Goal: Information Seeking & Learning: Understand process/instructions

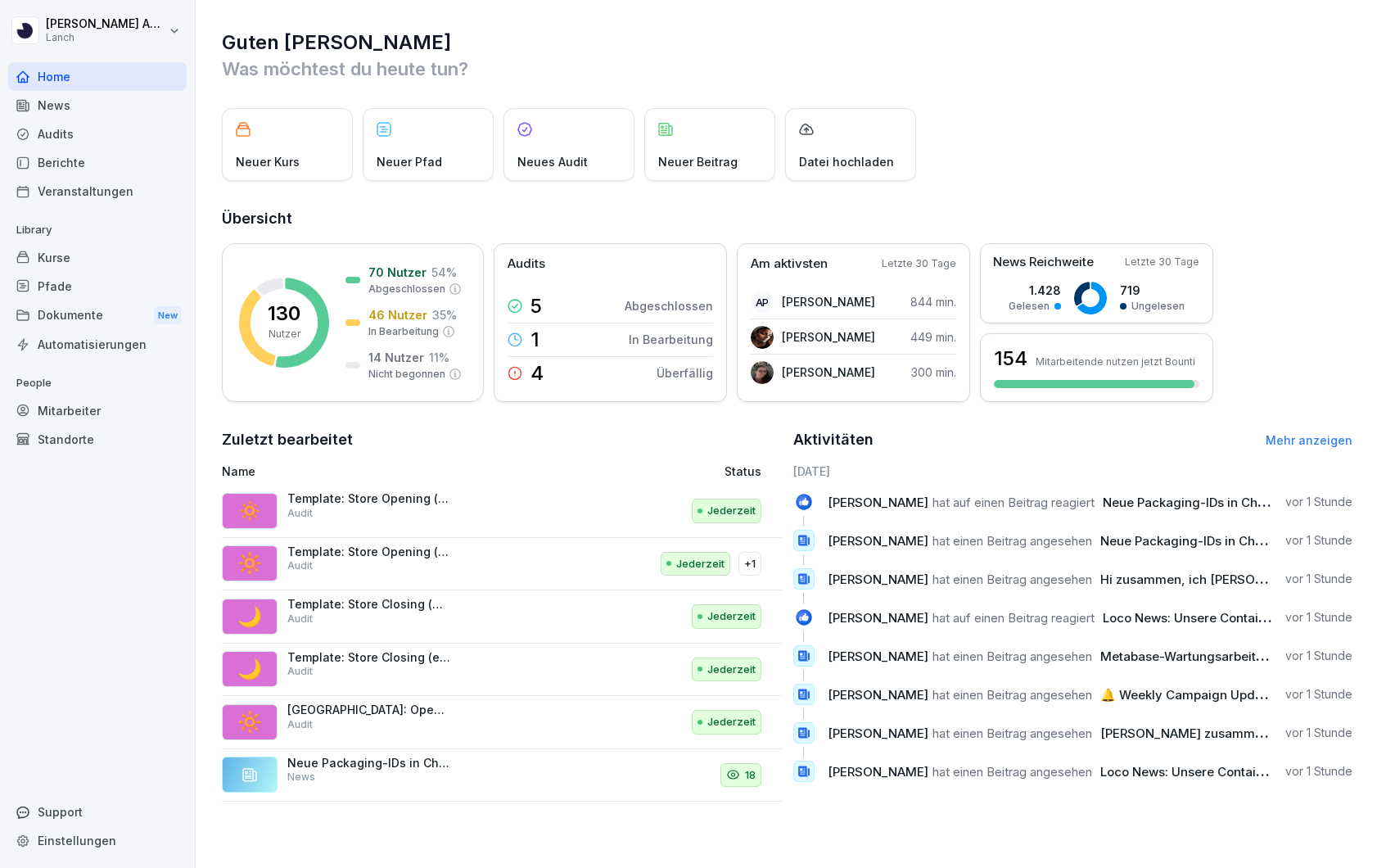
click at [60, 262] on div "Kurse" at bounding box center [98, 257] width 179 height 29
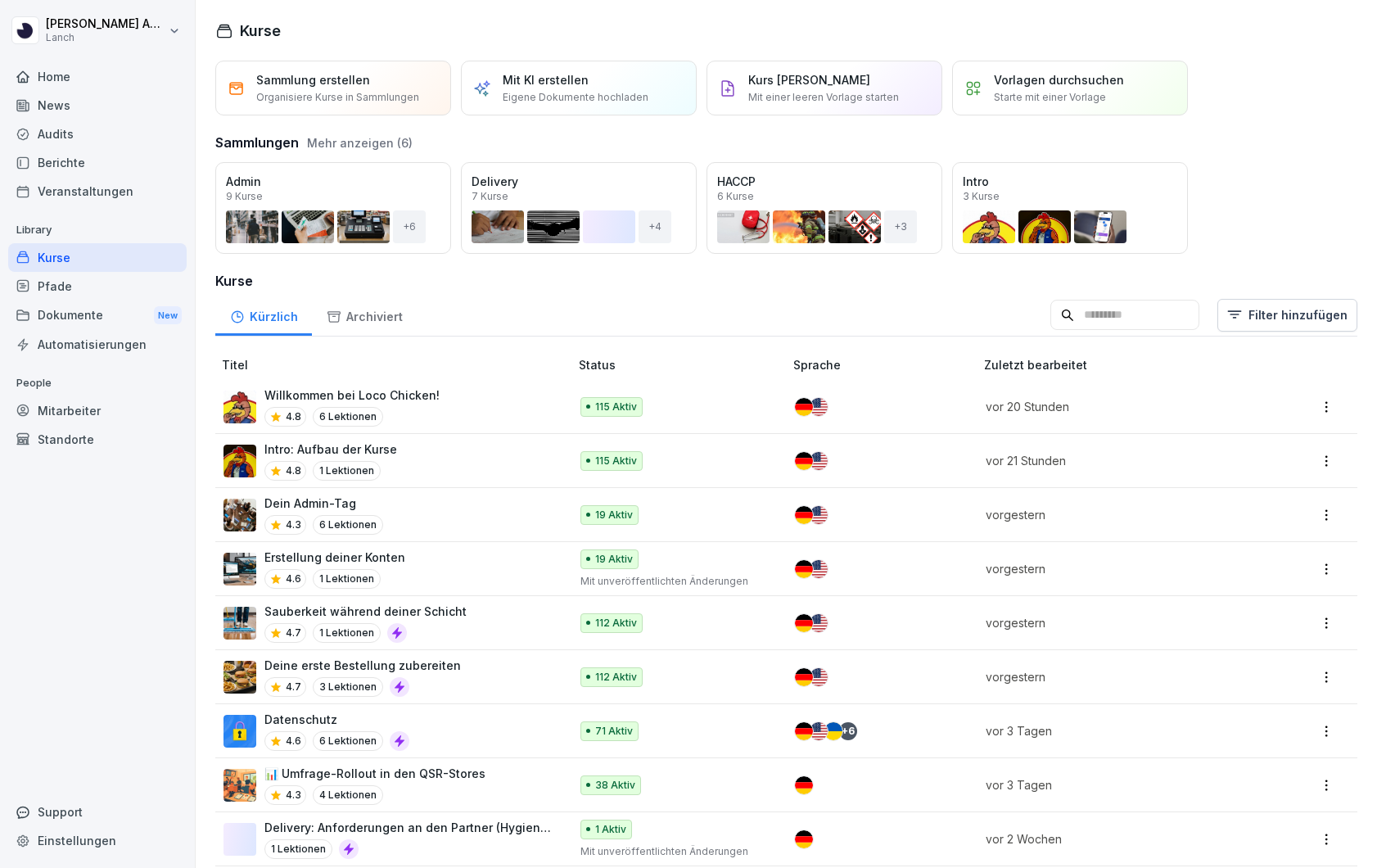
click at [1090, 317] on input at bounding box center [1125, 315] width 149 height 31
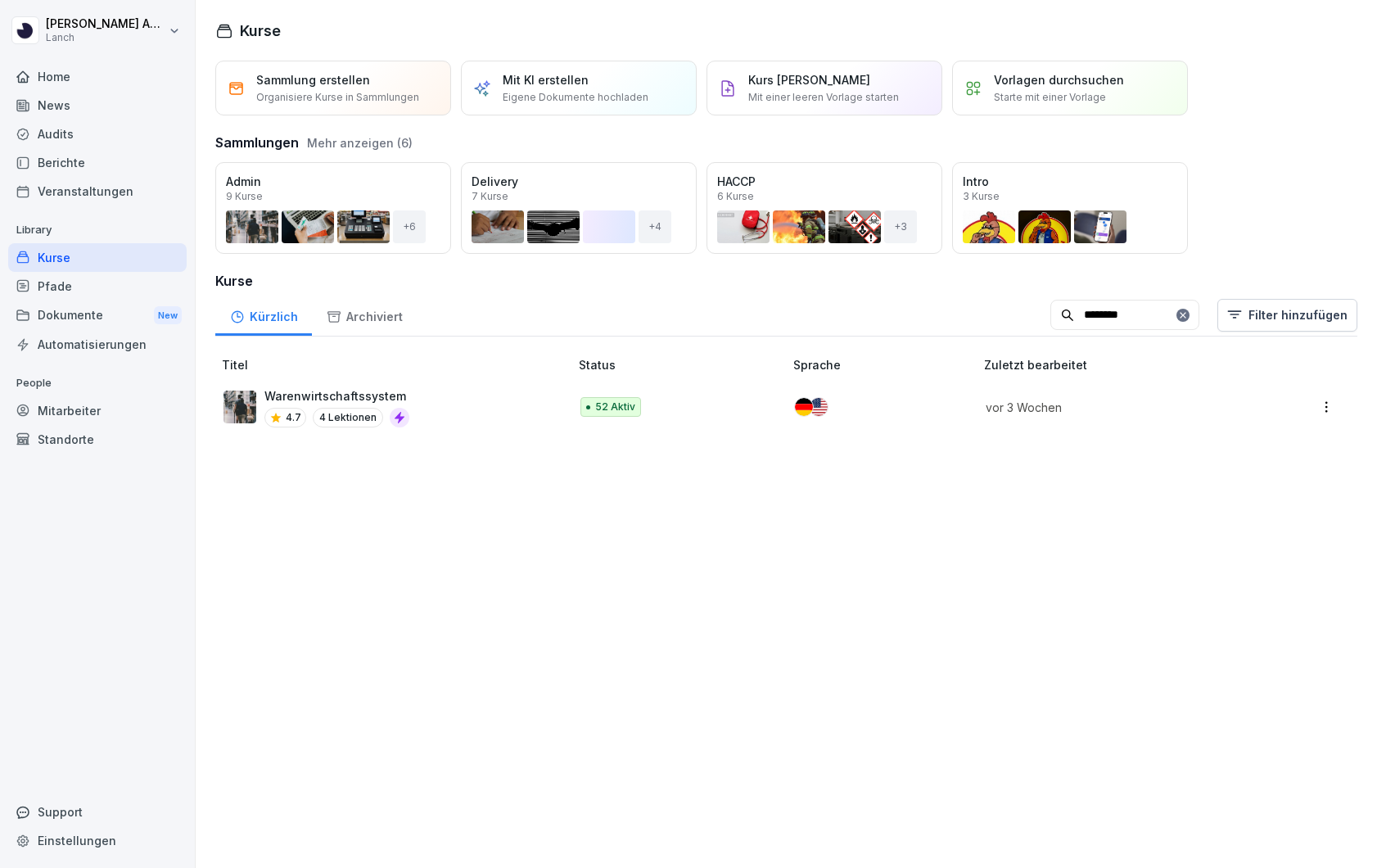
type input "********"
click at [538, 412] on div "Warenwirtschaftssystem 4.7 4 Lektionen" at bounding box center [388, 407] width 329 height 40
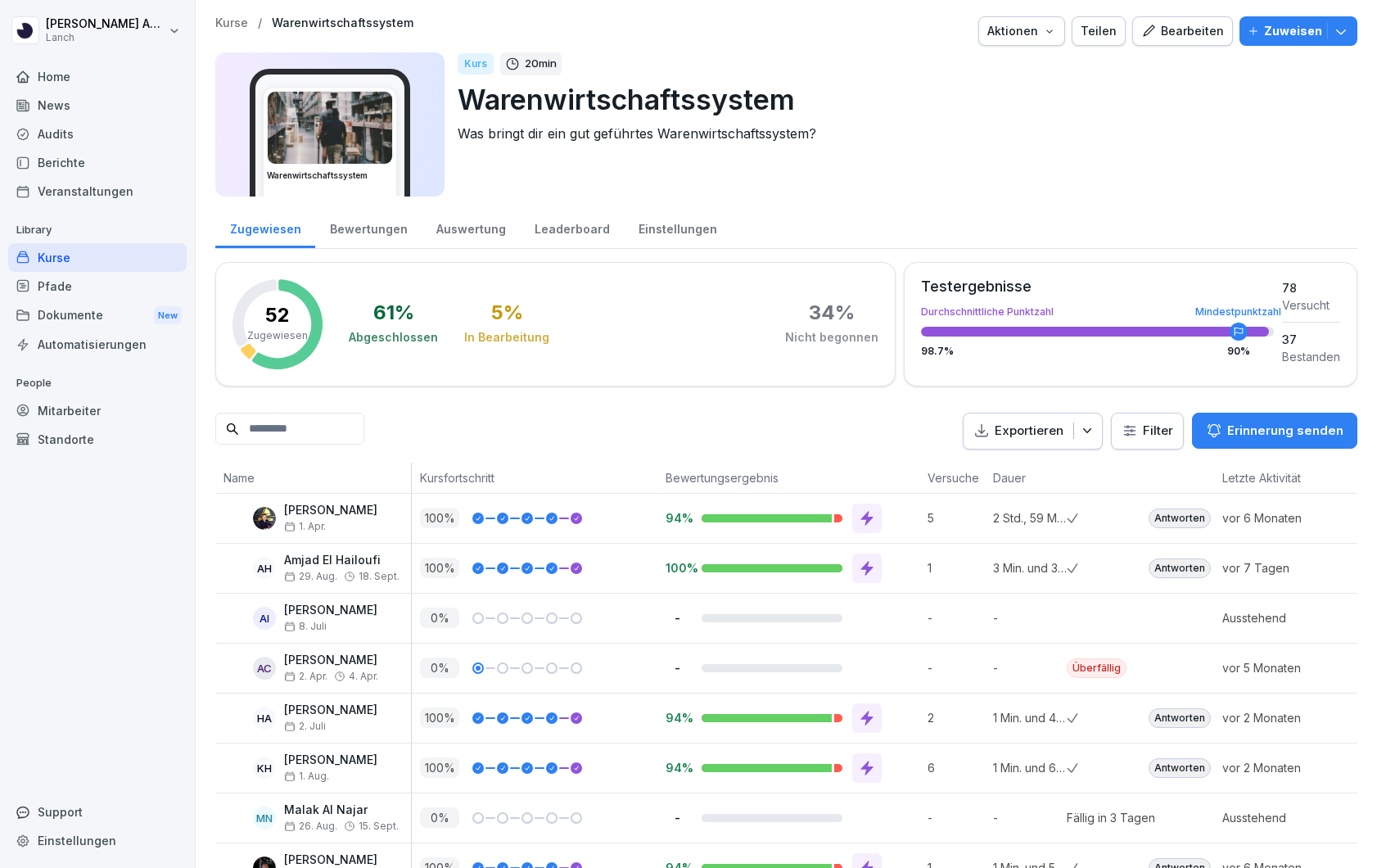
click at [1168, 39] on div "Bearbeiten" at bounding box center [1183, 30] width 83 height 18
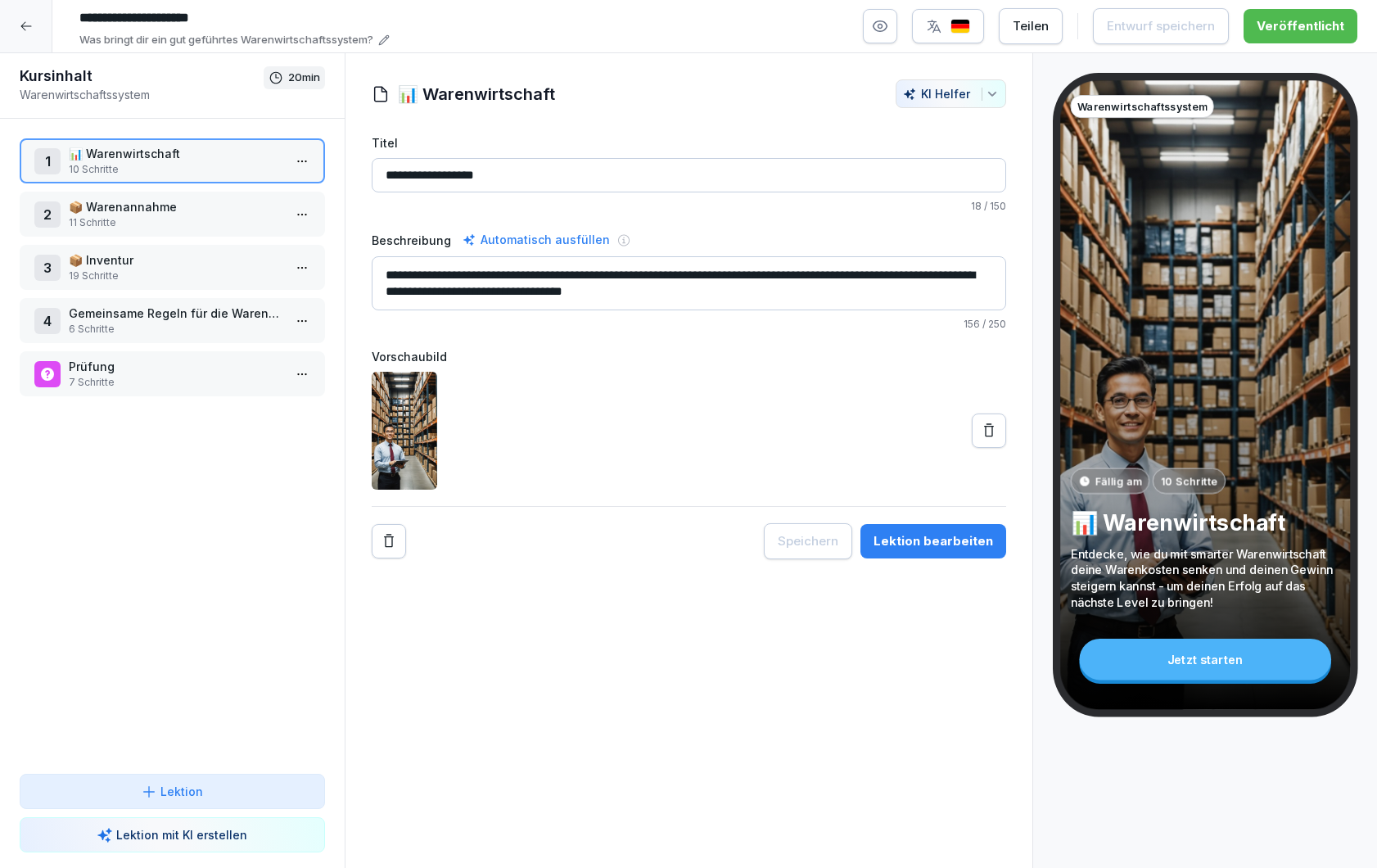
click at [141, 208] on p "📦 Warenannahme" at bounding box center [176, 207] width 213 height 17
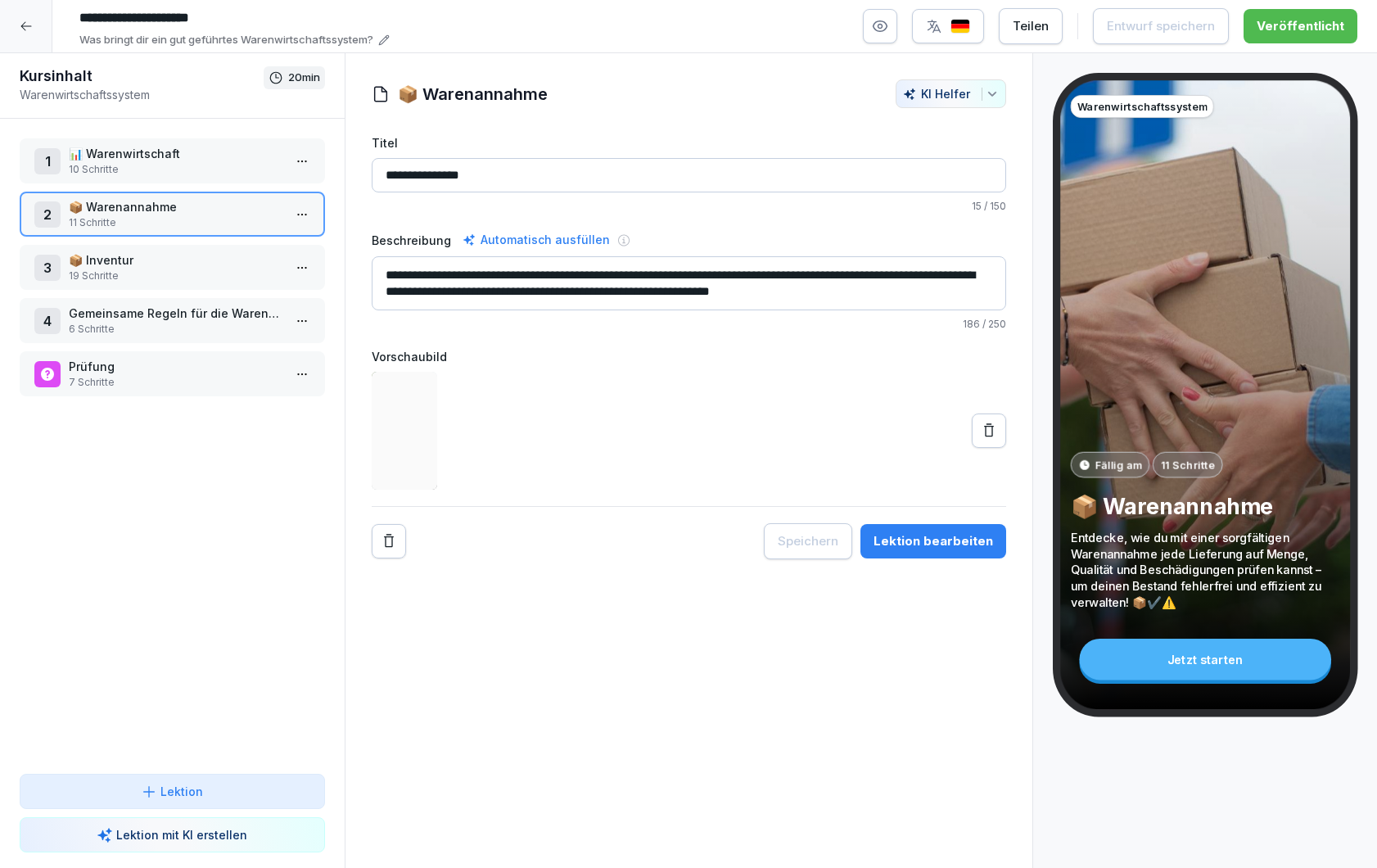
click at [143, 208] on p "📦 Warenannahme" at bounding box center [176, 207] width 213 height 17
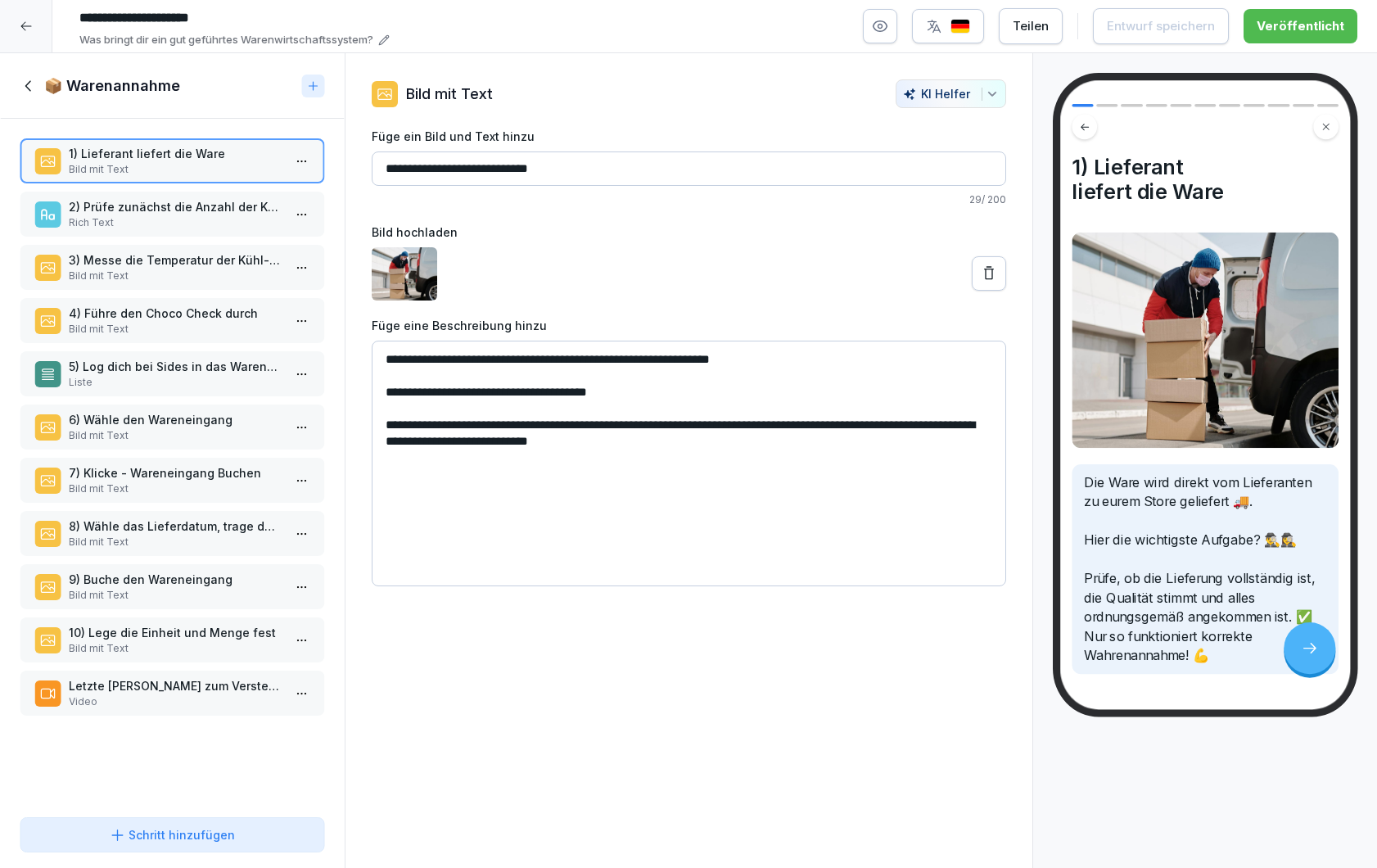
click at [181, 209] on p "2) Prüfe zunächst die Anzahl der Kartons" at bounding box center [176, 207] width 213 height 17
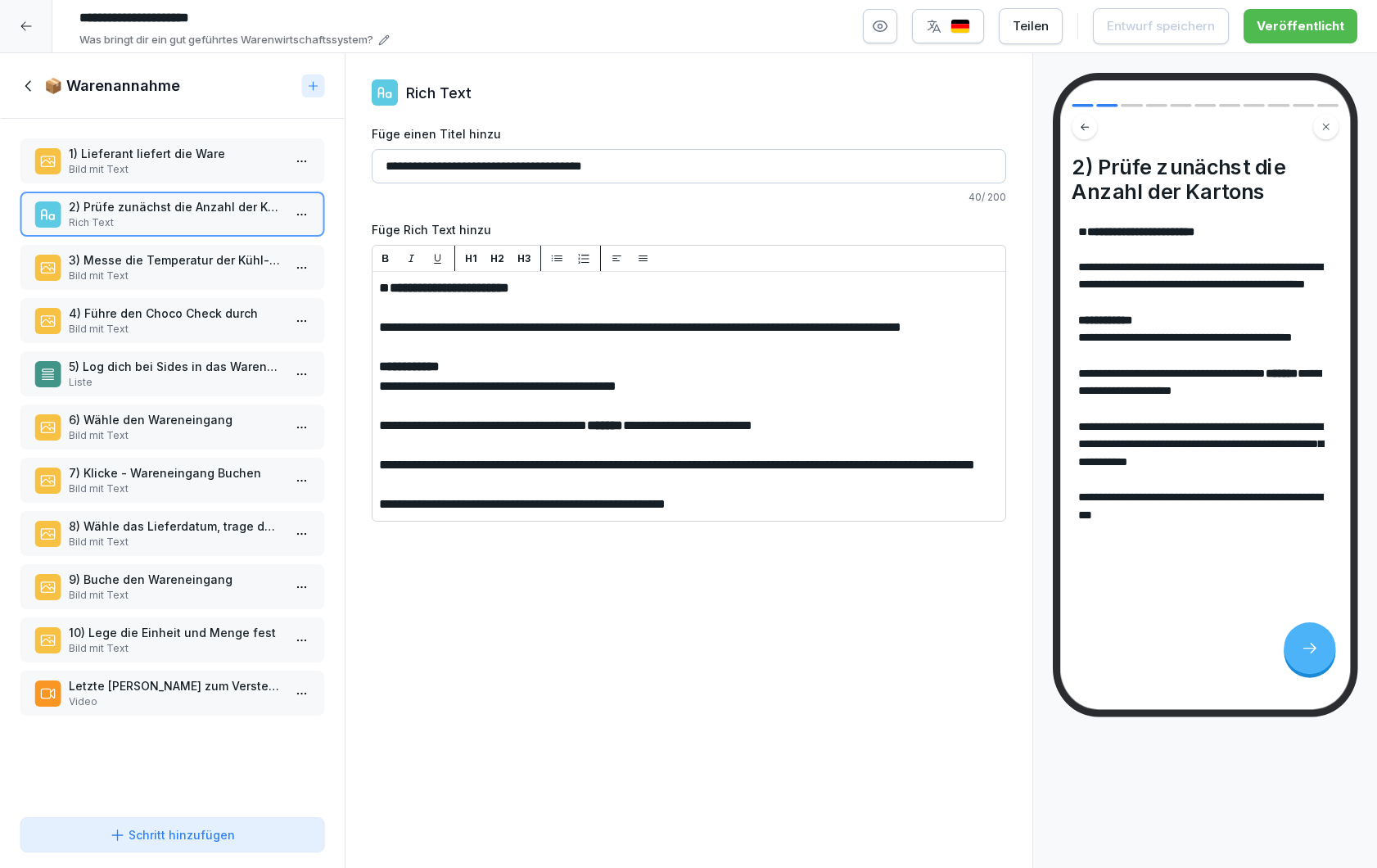
click at [198, 281] on p "Bild mit Text" at bounding box center [176, 275] width 213 height 14
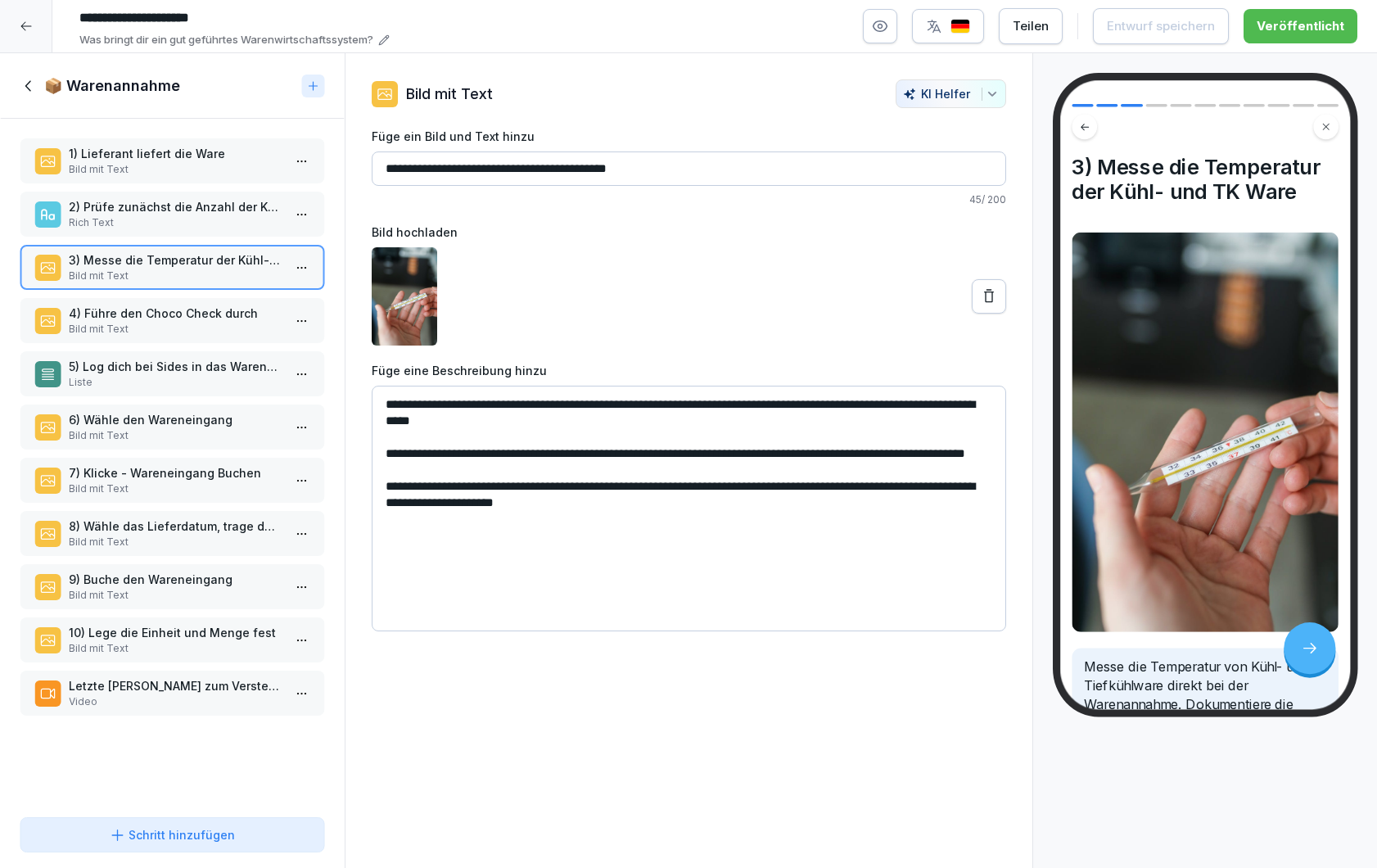
click at [202, 331] on p "Bild mit Text" at bounding box center [176, 328] width 213 height 14
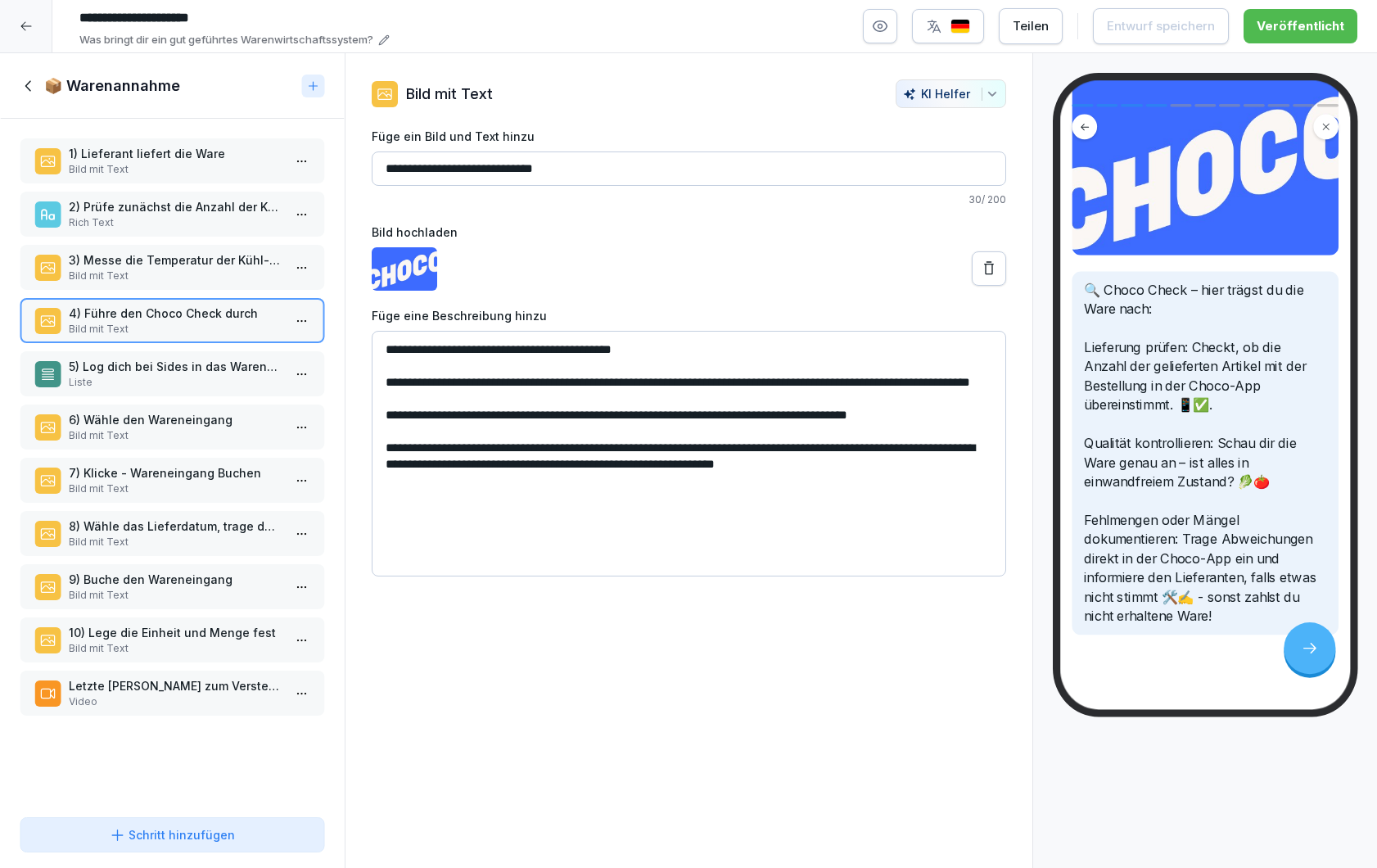
scroll to position [191, 0]
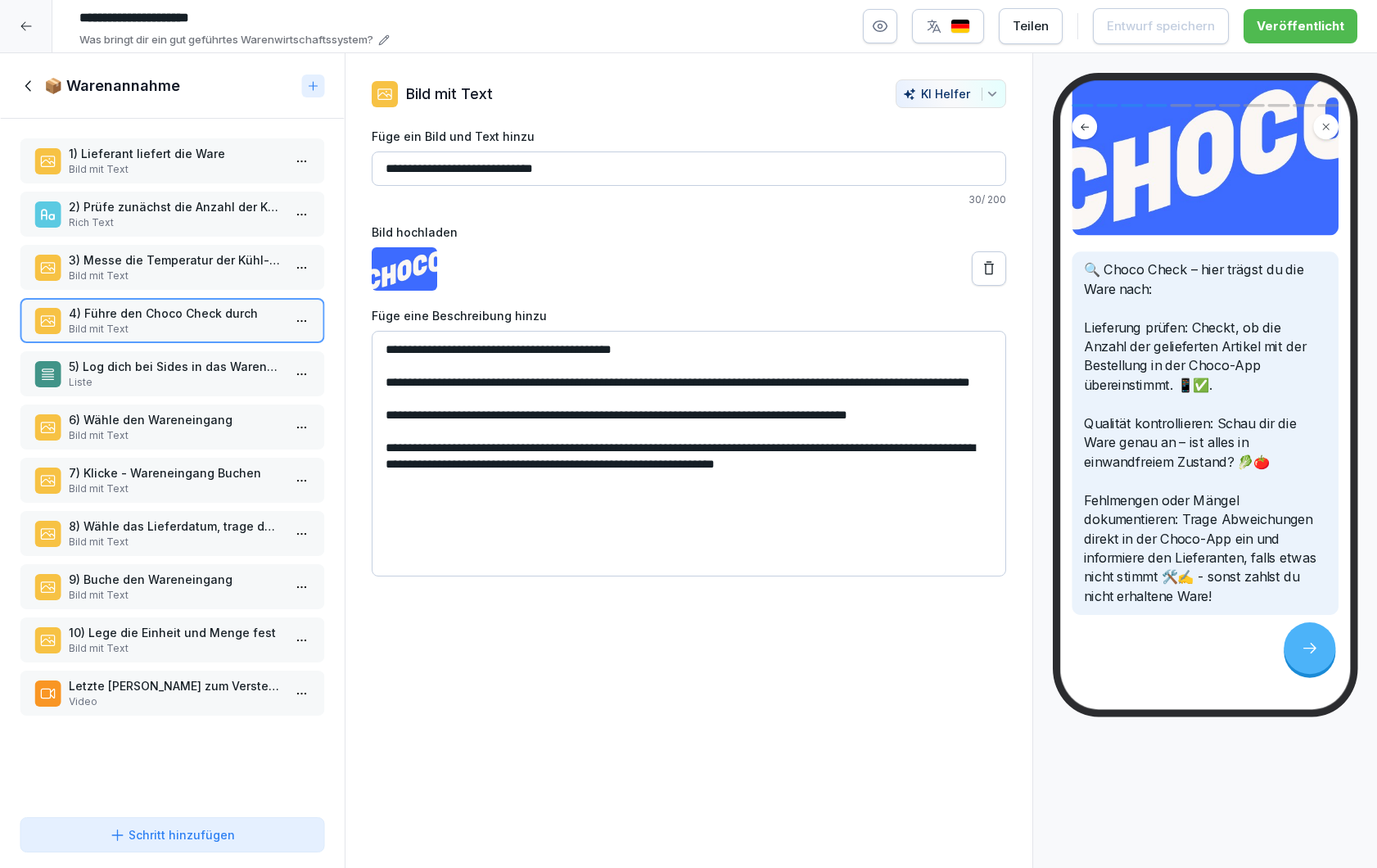
click at [187, 380] on p "Liste" at bounding box center [176, 381] width 213 height 14
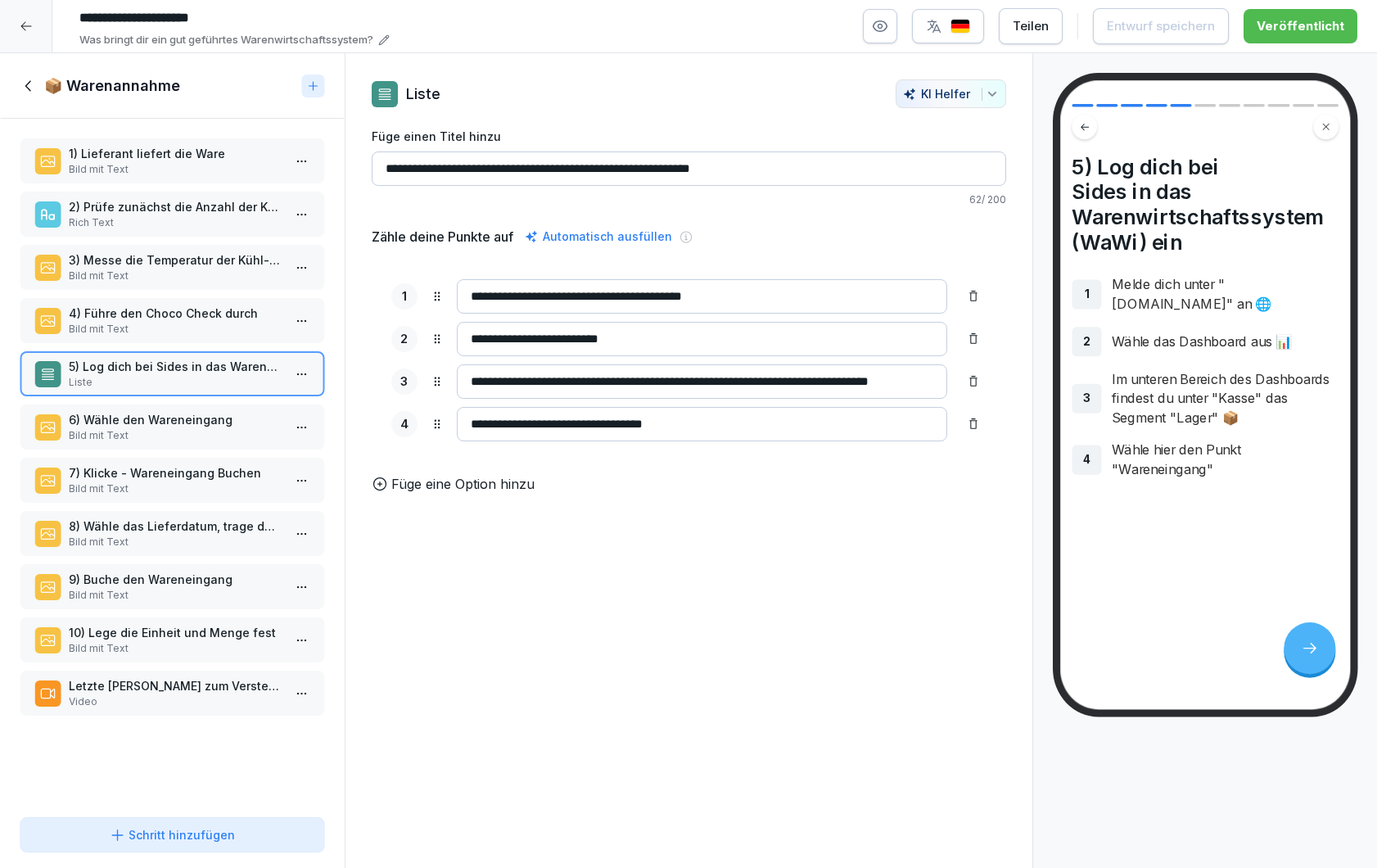
click at [195, 430] on p "Bild mit Text" at bounding box center [176, 435] width 213 height 14
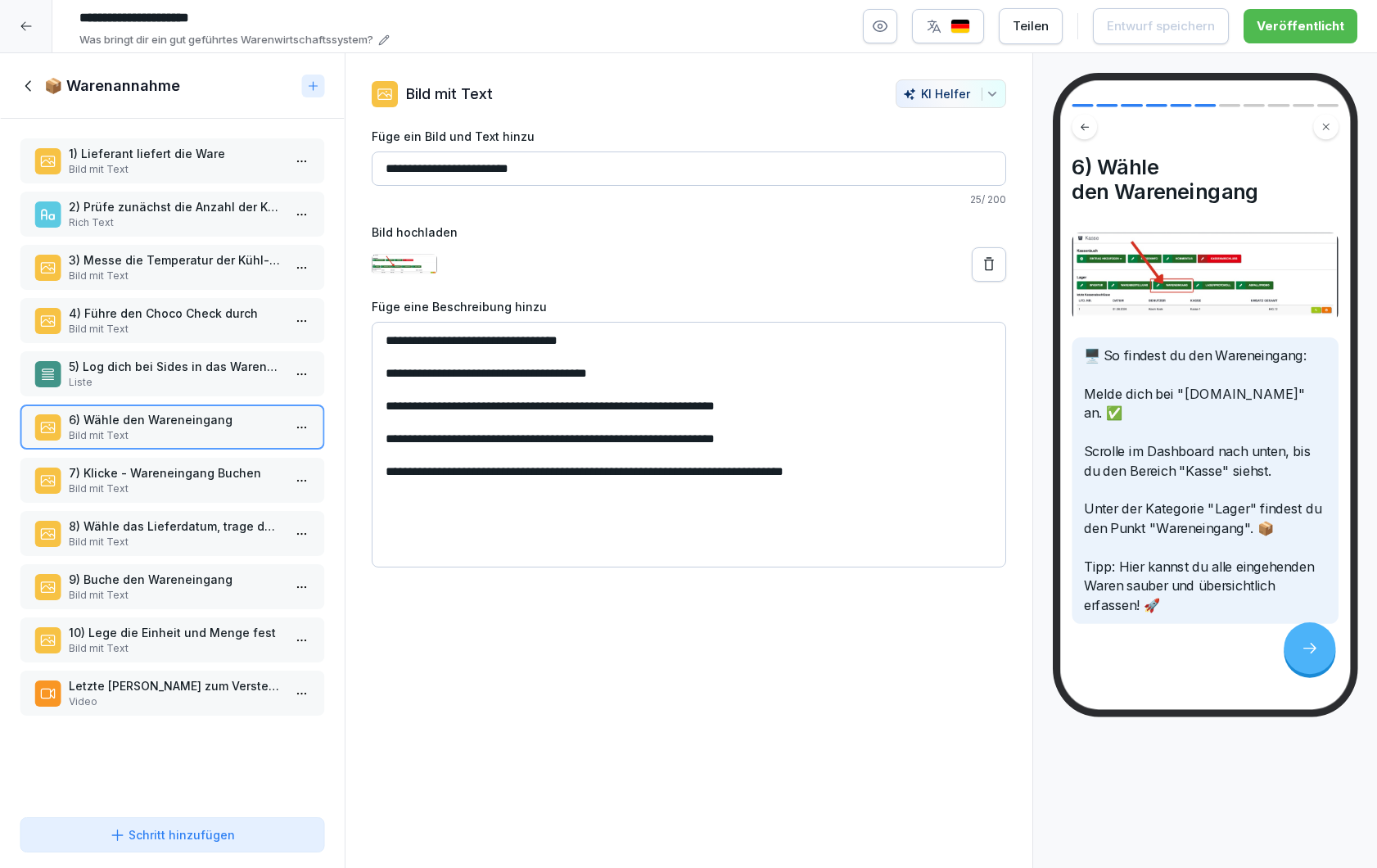
click at [199, 477] on p "7) Klicke - Wareneingang Buchen" at bounding box center [176, 472] width 213 height 17
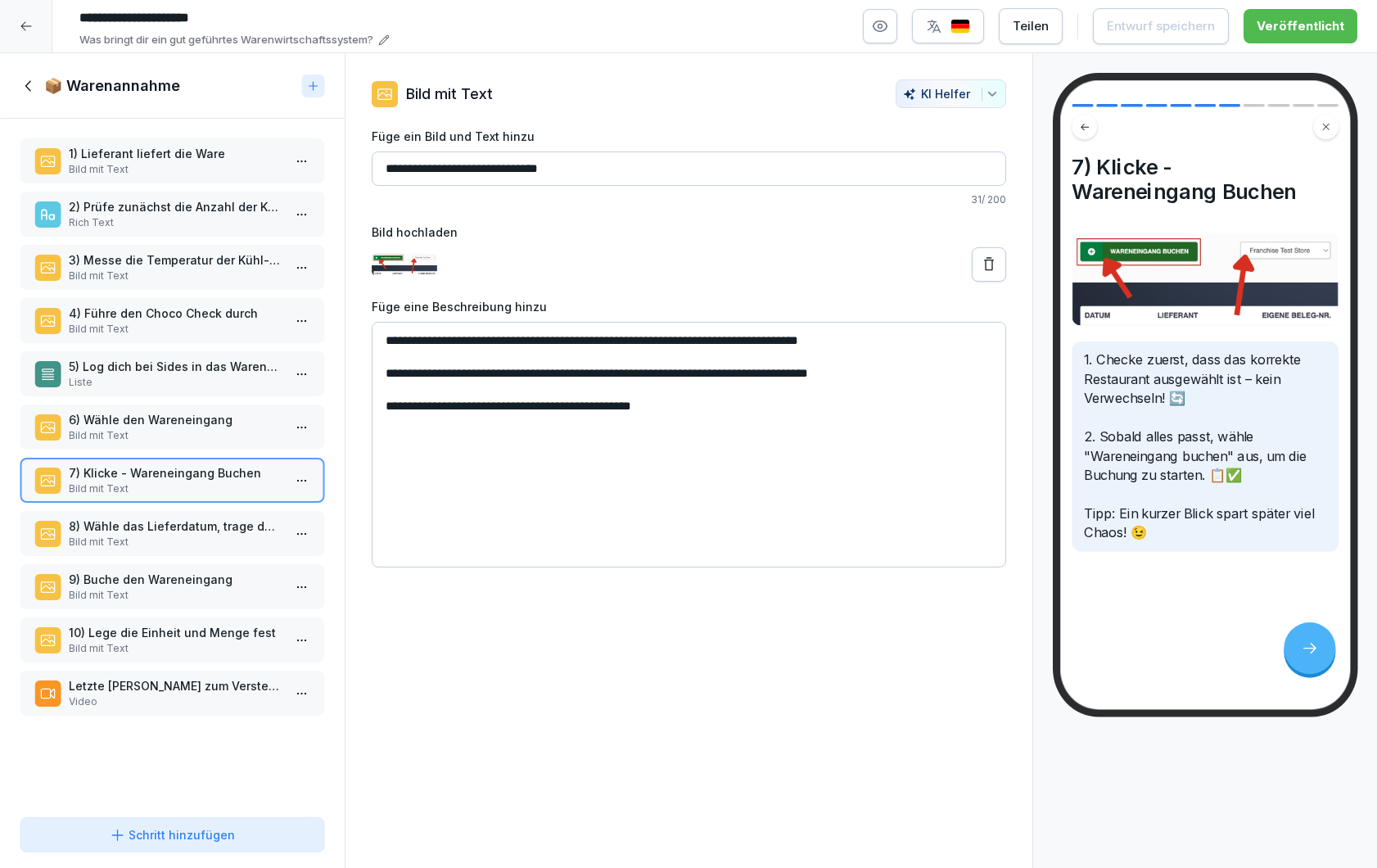
click at [203, 520] on p "8) Wähle das Lieferdatum, trage den Lieferschein ein & wähle den Lieferanten" at bounding box center [176, 526] width 213 height 17
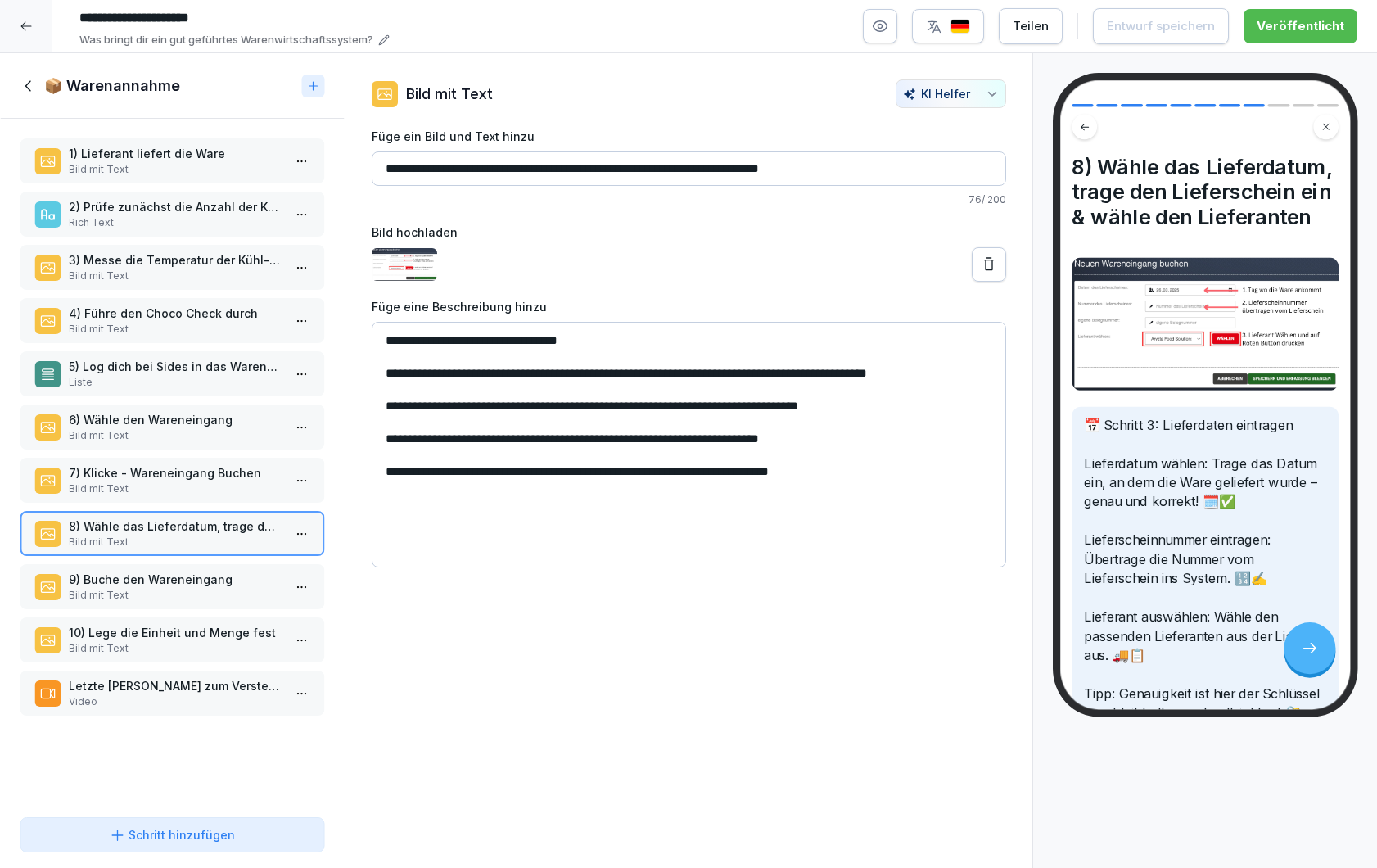
click at [204, 564] on div "9) Buche den Wareneingang Bild mit Text" at bounding box center [172, 586] width 305 height 45
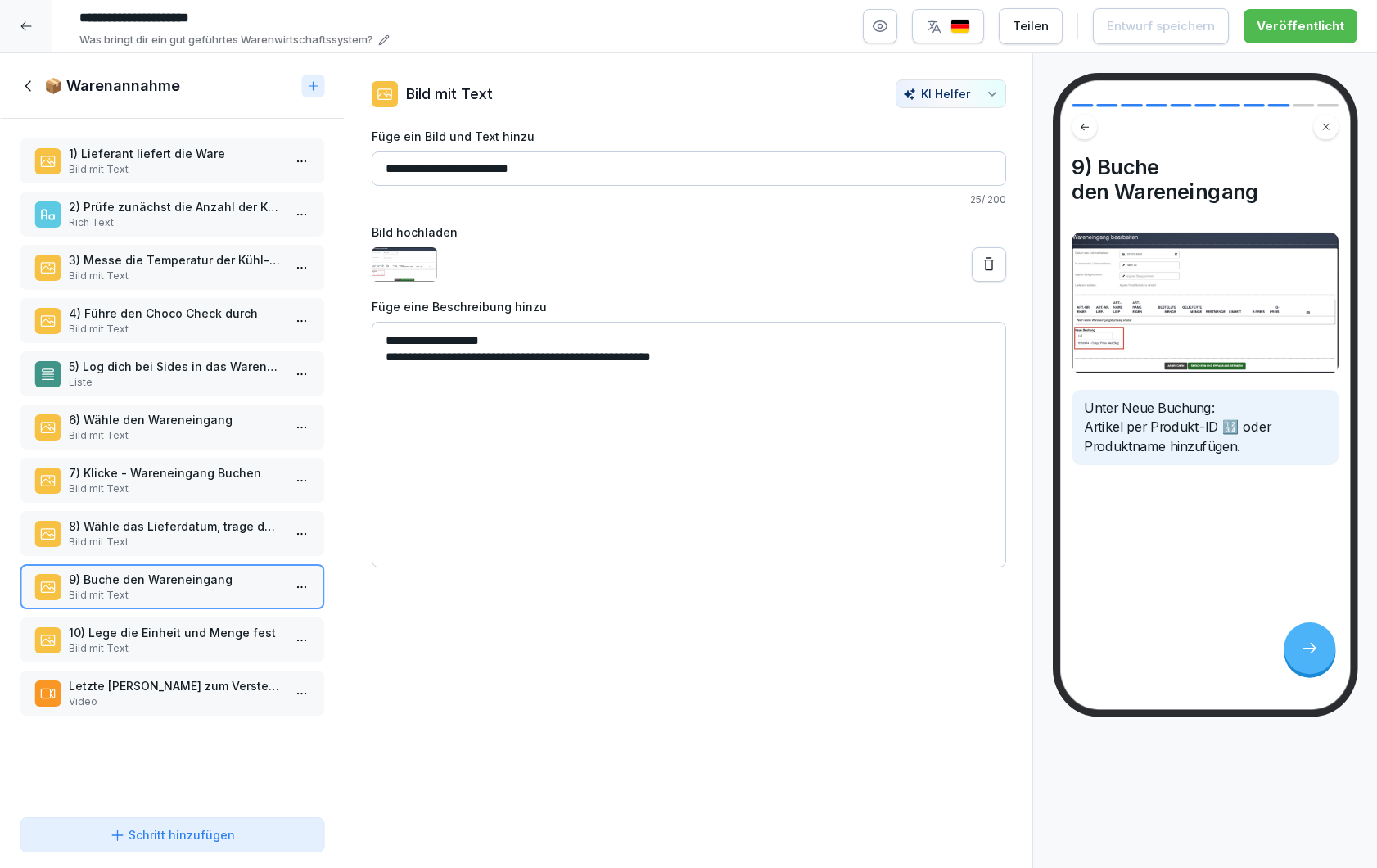
click at [197, 634] on p "10) Lege die Einheit und Menge fest" at bounding box center [176, 633] width 213 height 17
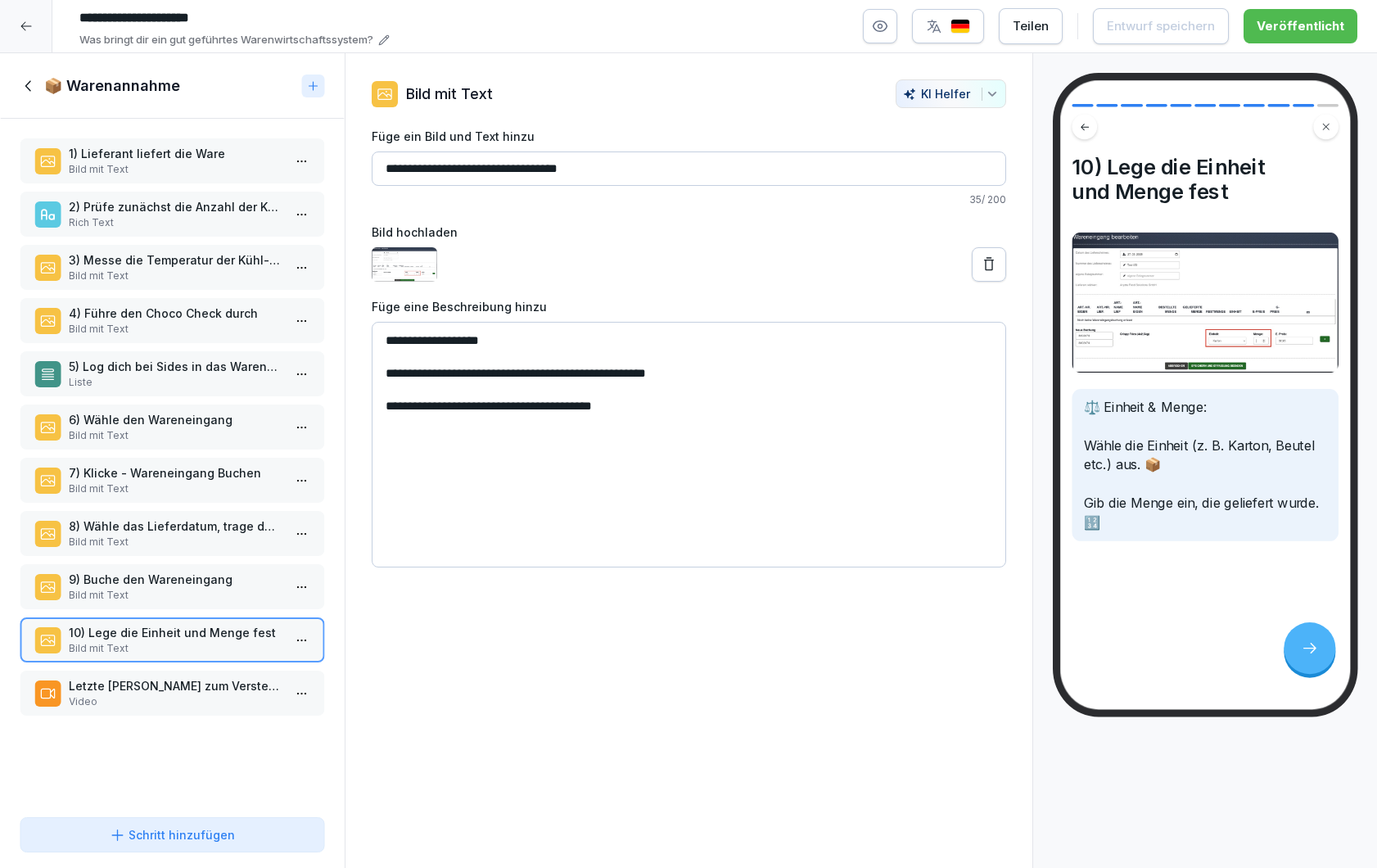
click at [195, 678] on p "Letzte [PERSON_NAME] zum Verstehen!" at bounding box center [176, 686] width 213 height 17
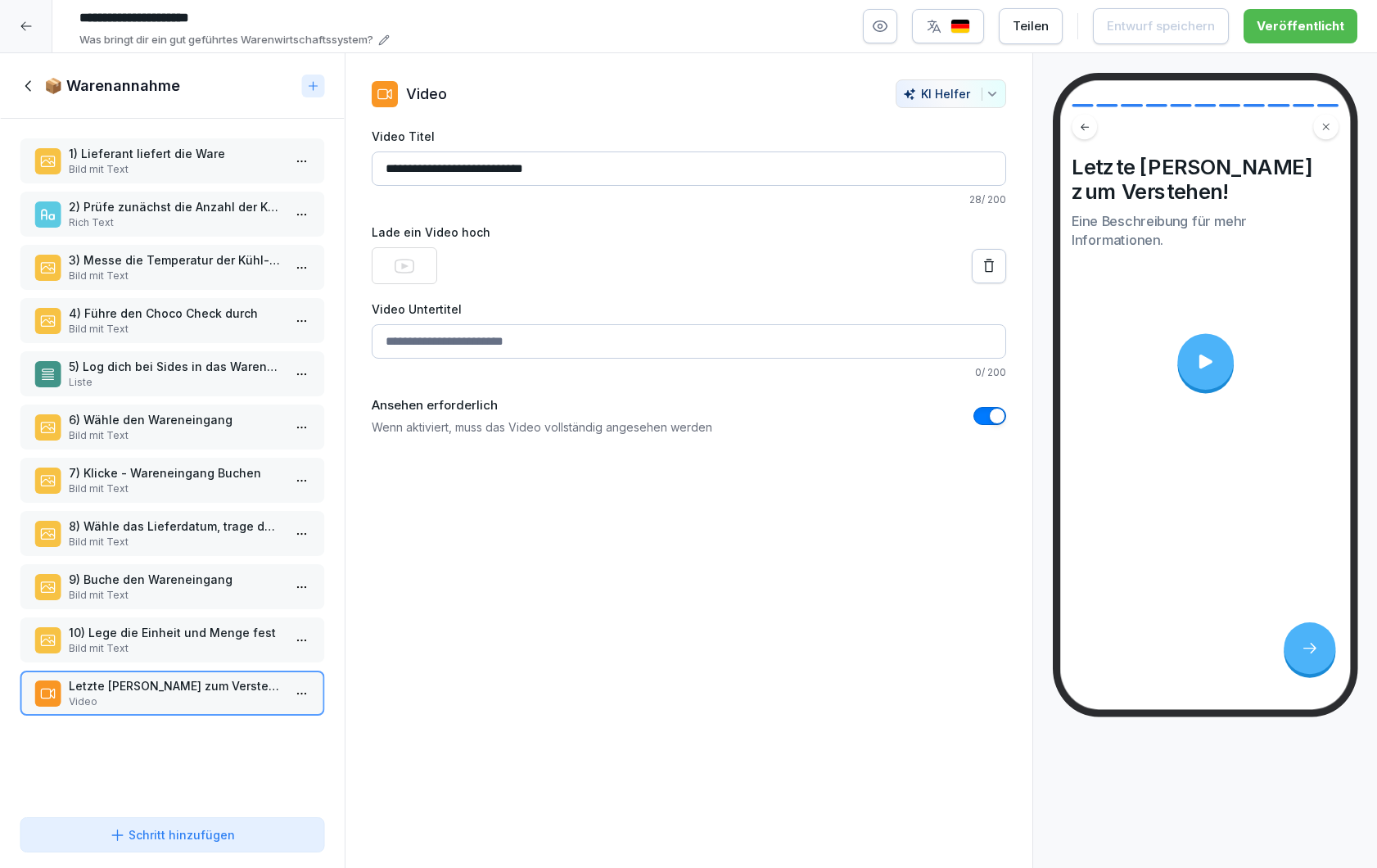
click at [156, 175] on p "Bild mit Text" at bounding box center [176, 169] width 213 height 14
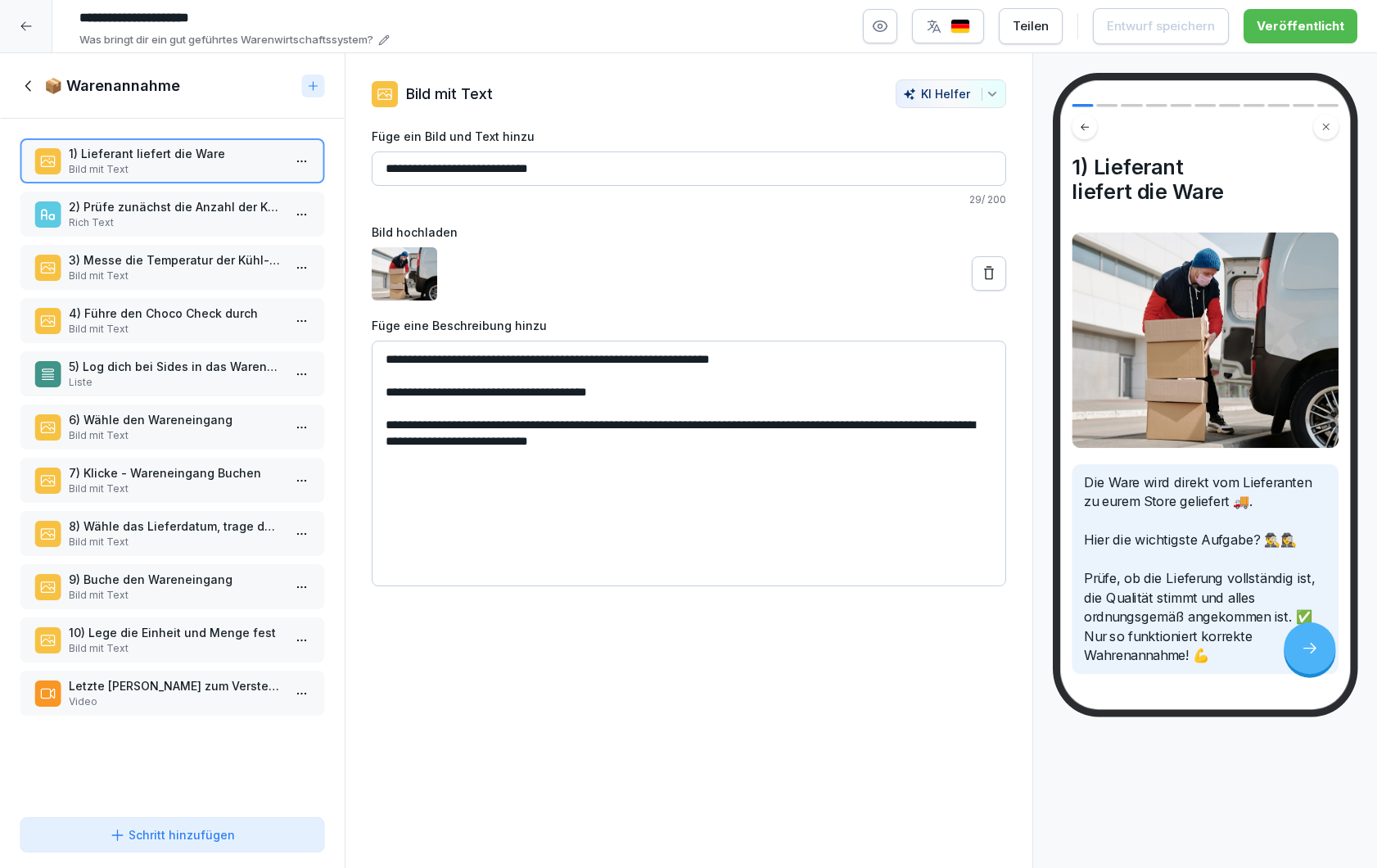
click at [31, 89] on icon at bounding box center [28, 85] width 18 height 18
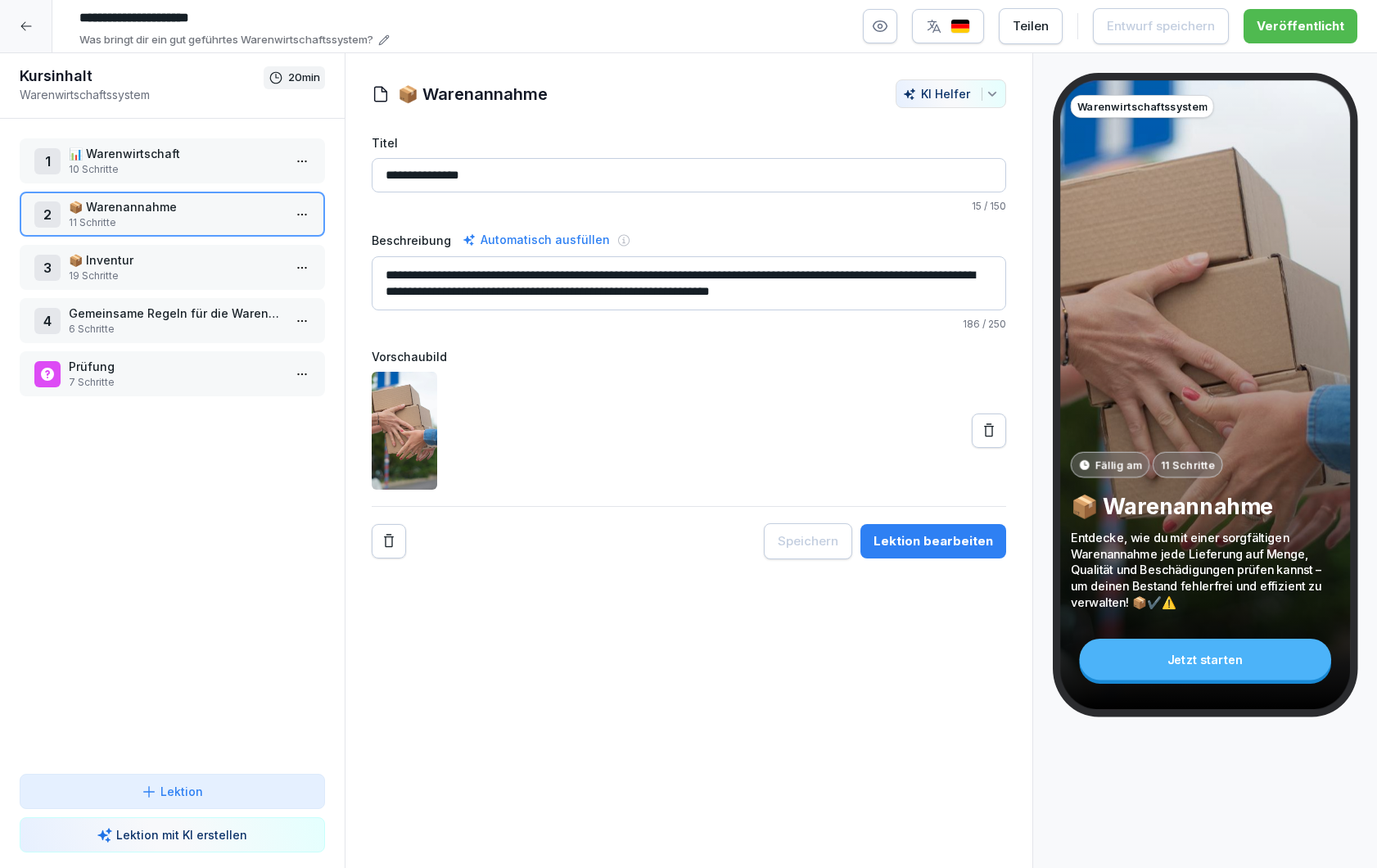
click at [154, 263] on p "📦 Inventur" at bounding box center [176, 260] width 213 height 17
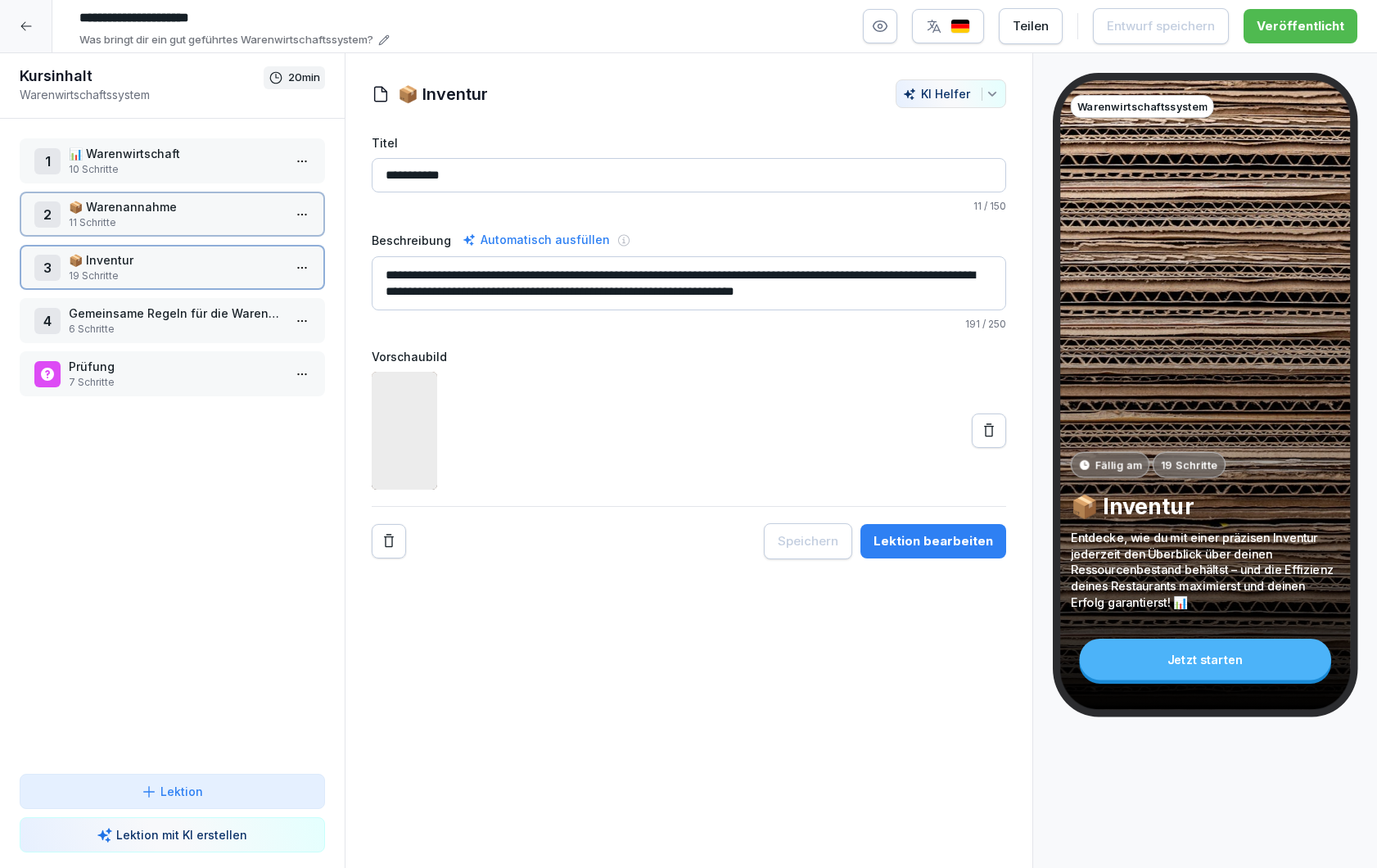
click at [154, 263] on p "📦 Inventur" at bounding box center [176, 260] width 213 height 17
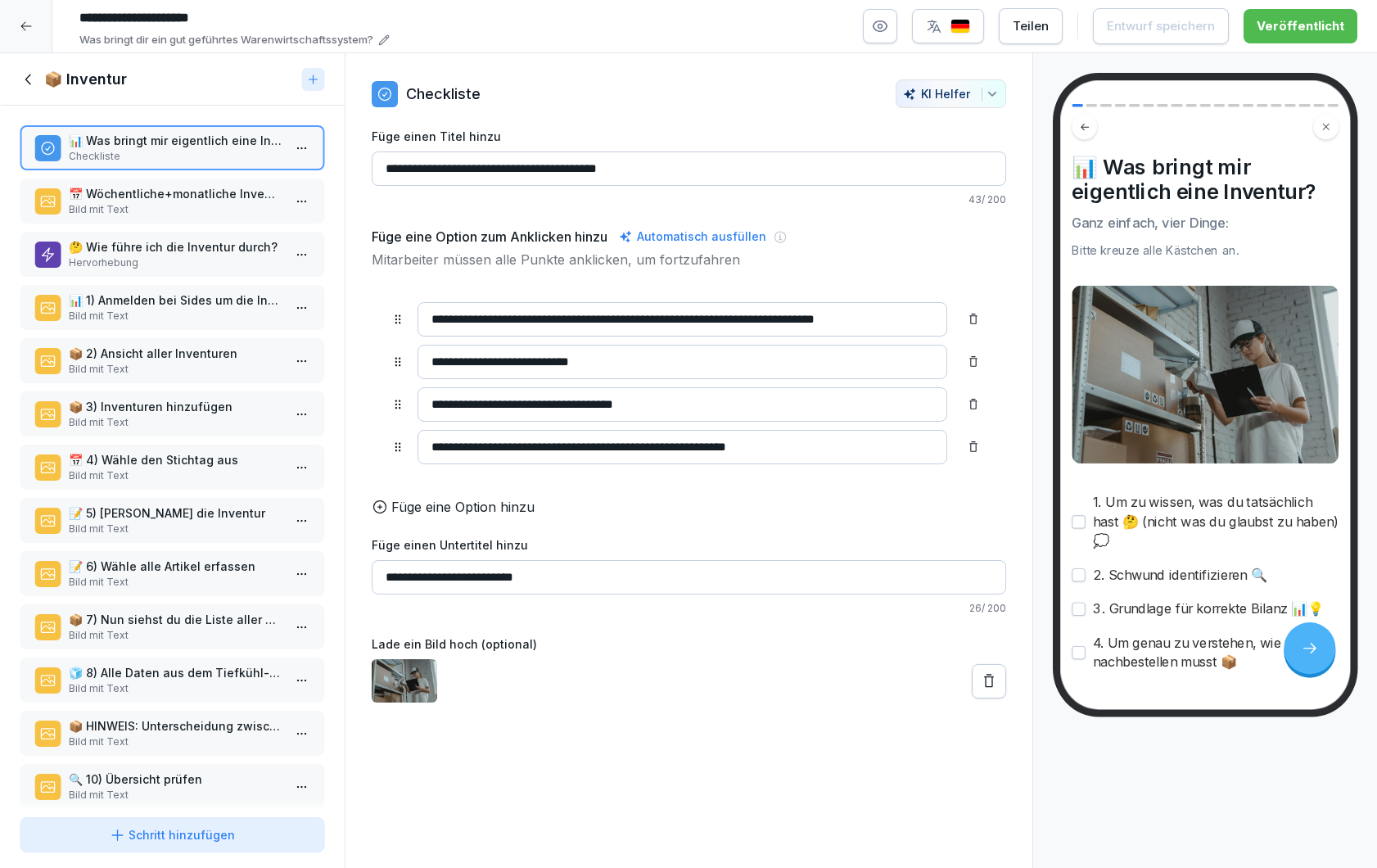
click at [174, 265] on p "Hervorhebung" at bounding box center [176, 262] width 213 height 14
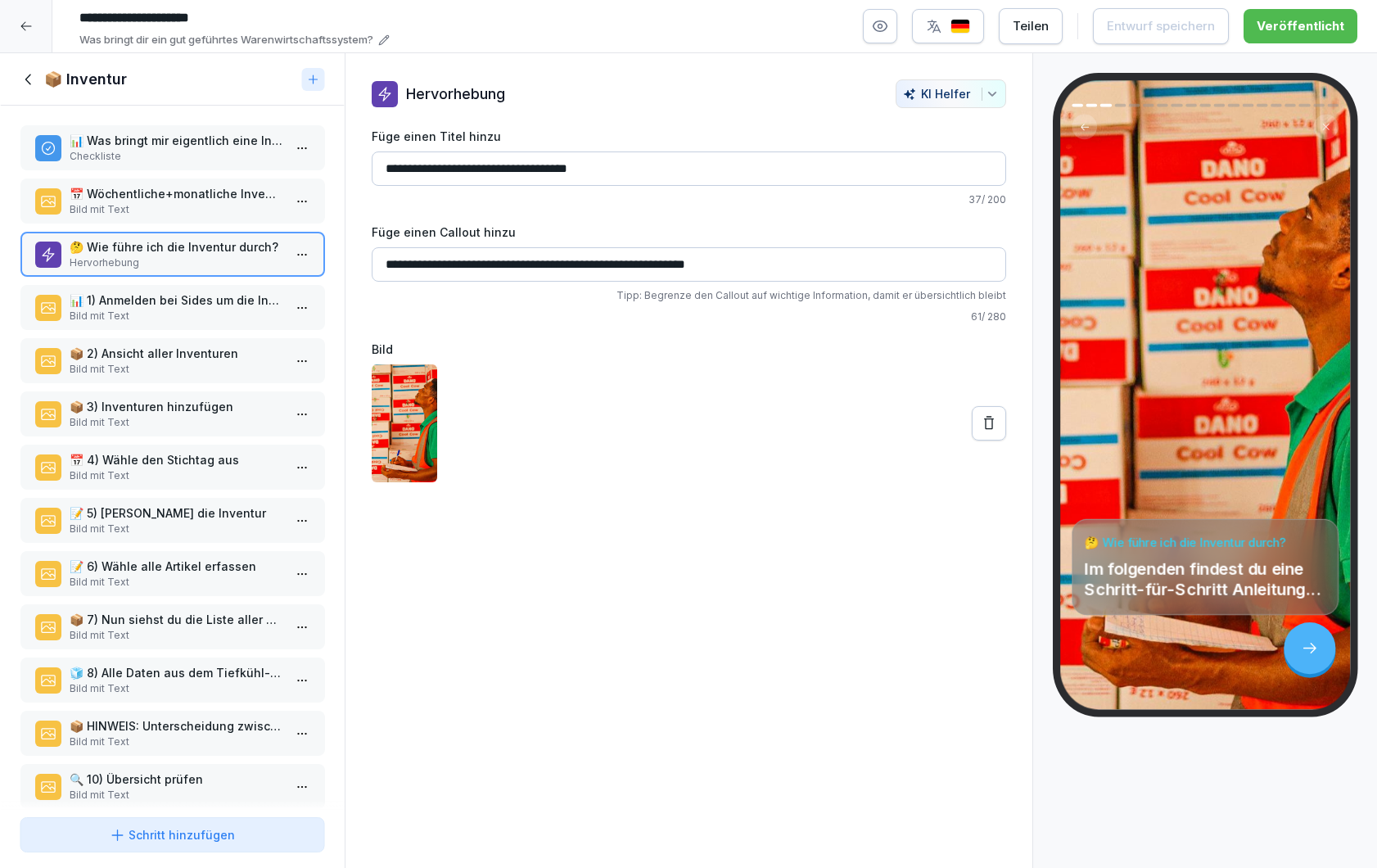
click at [186, 213] on p "Bild mit Text" at bounding box center [176, 209] width 213 height 14
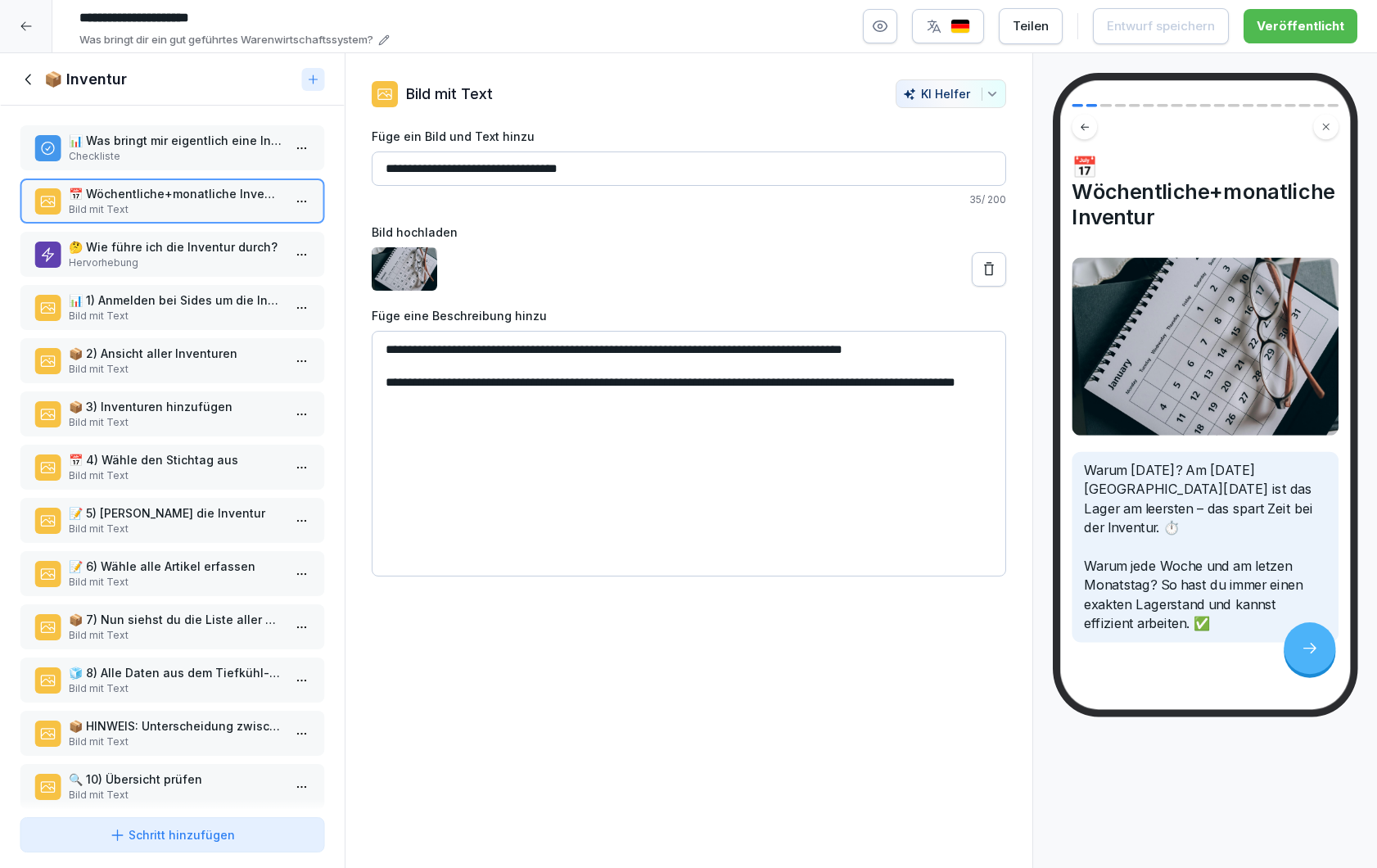
click at [173, 153] on p "Checkliste" at bounding box center [176, 156] width 213 height 14
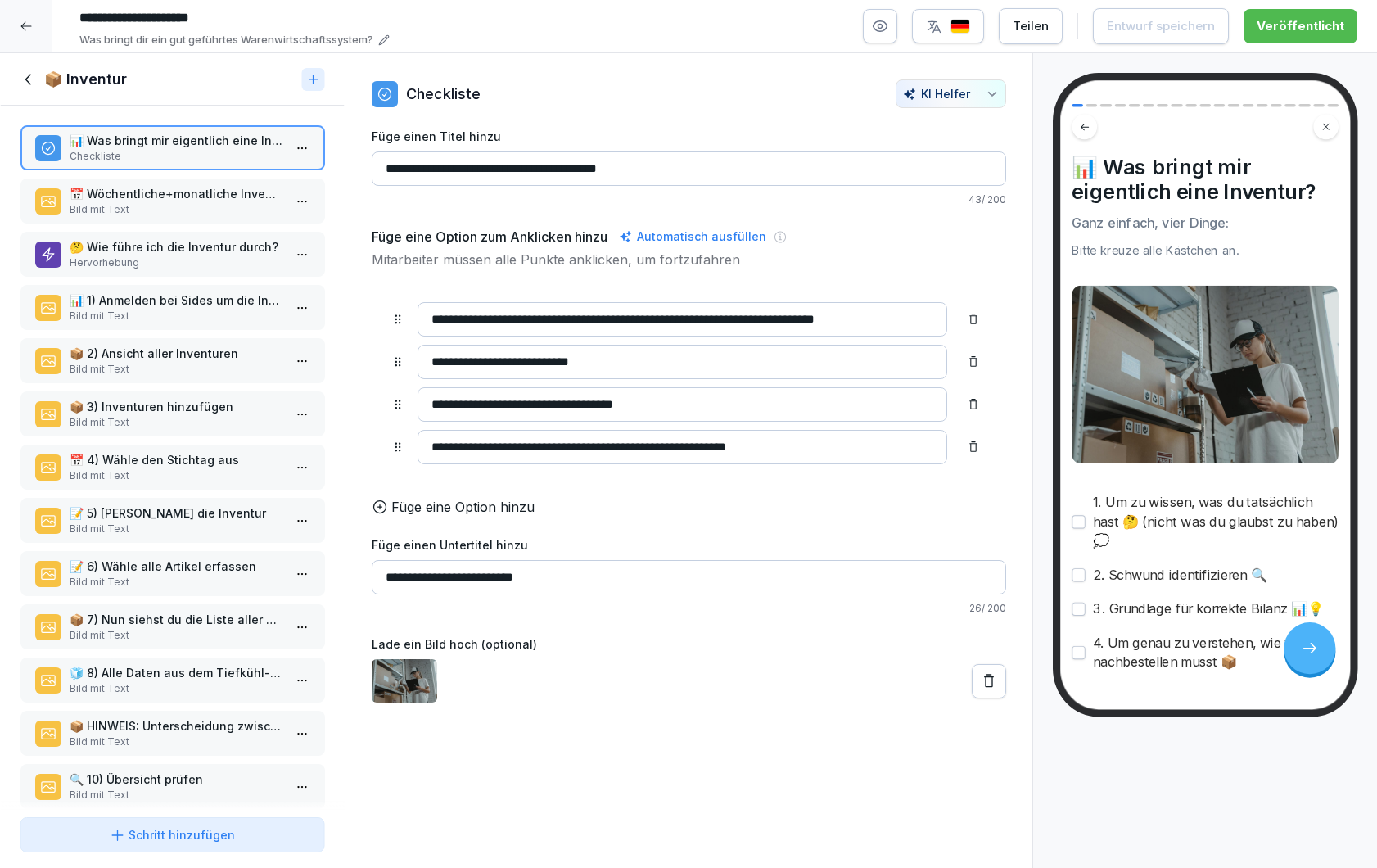
click at [185, 345] on p "📦 2) Ansicht aller Inventuren" at bounding box center [176, 353] width 213 height 17
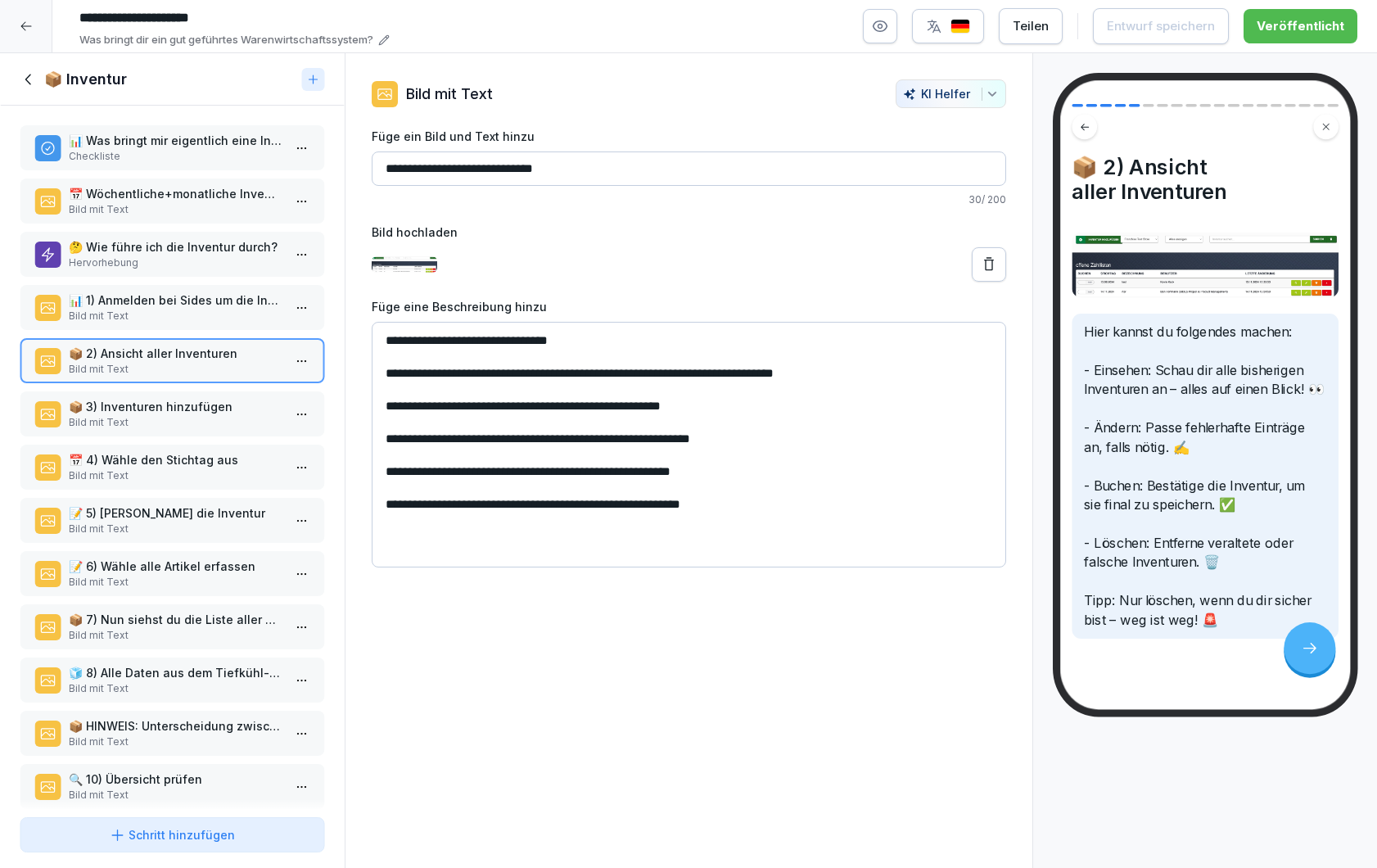
click at [188, 403] on p "📦 3) Inventuren hinzufügen" at bounding box center [176, 407] width 213 height 17
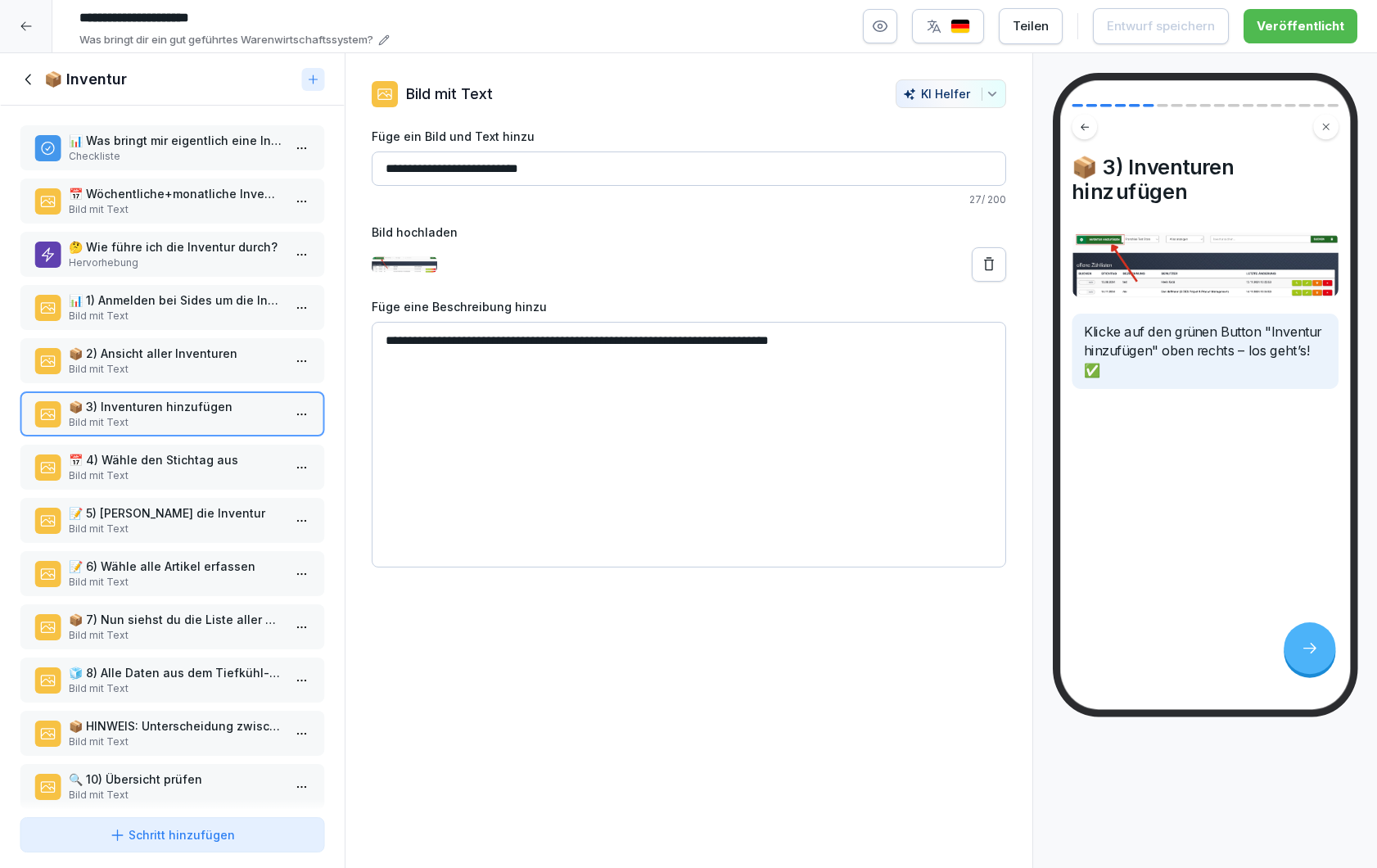
click at [187, 448] on div "📅 4) Wähle den Stichtag aus Bild mit Text" at bounding box center [172, 466] width 305 height 45
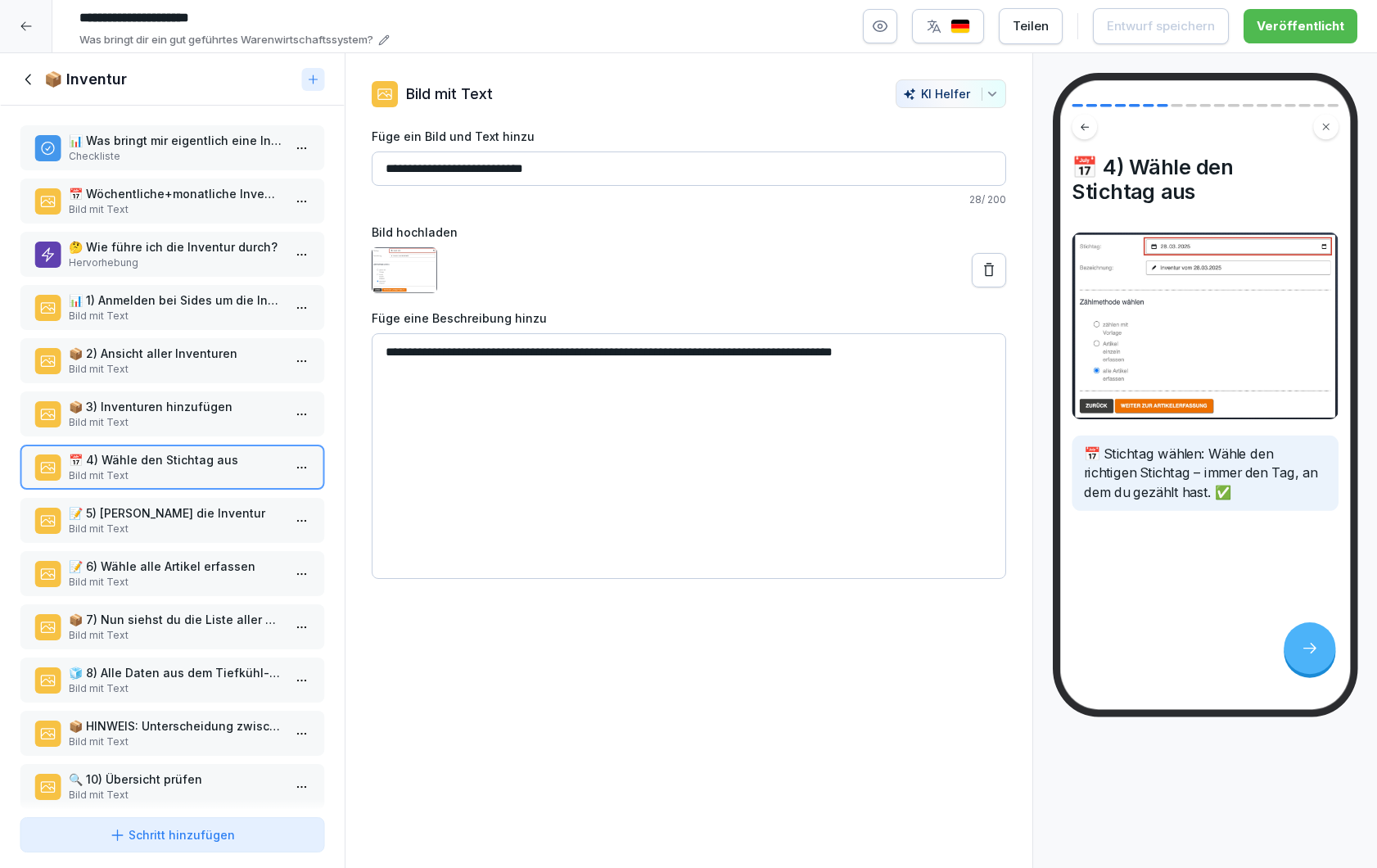
click at [186, 513] on p "📝 5) [PERSON_NAME] die Inventur" at bounding box center [176, 513] width 213 height 17
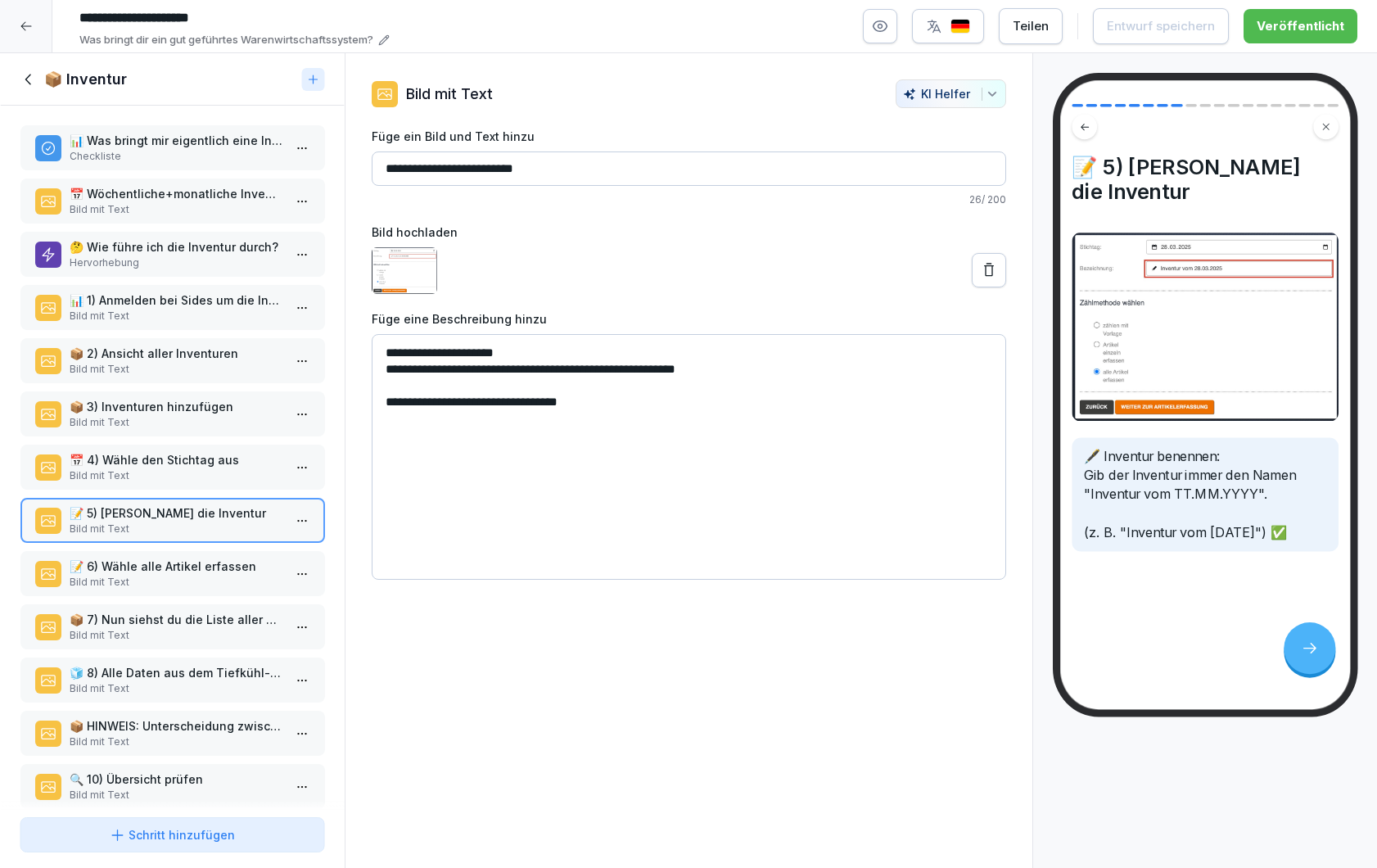
click at [185, 562] on p "📝 6) Wähle alle Artikel erfassen" at bounding box center [176, 566] width 213 height 17
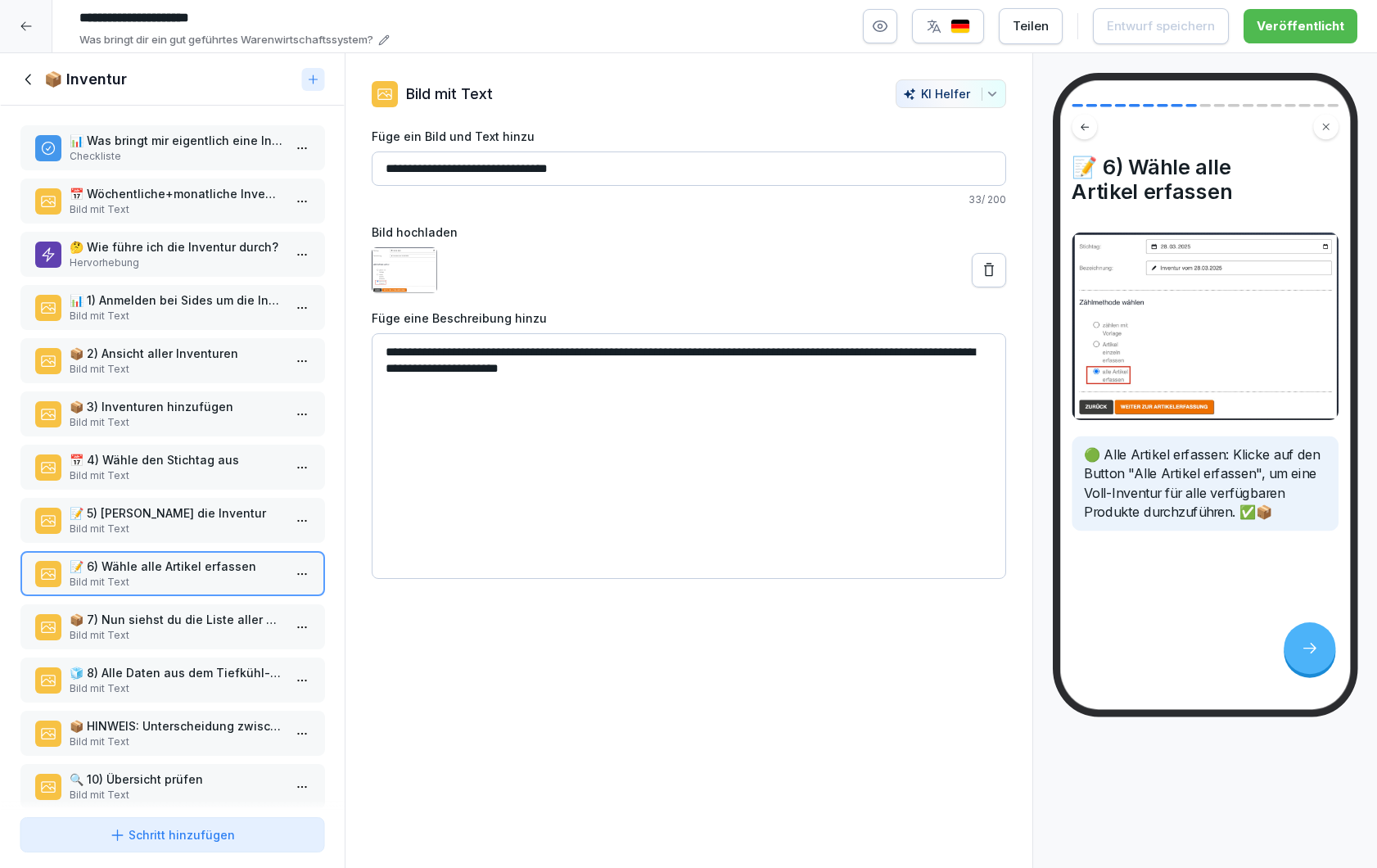
click at [181, 619] on p "📦 7) Nun siehst du die Liste aller Produkte ähnlich zur Inventurliste" at bounding box center [176, 619] width 213 height 17
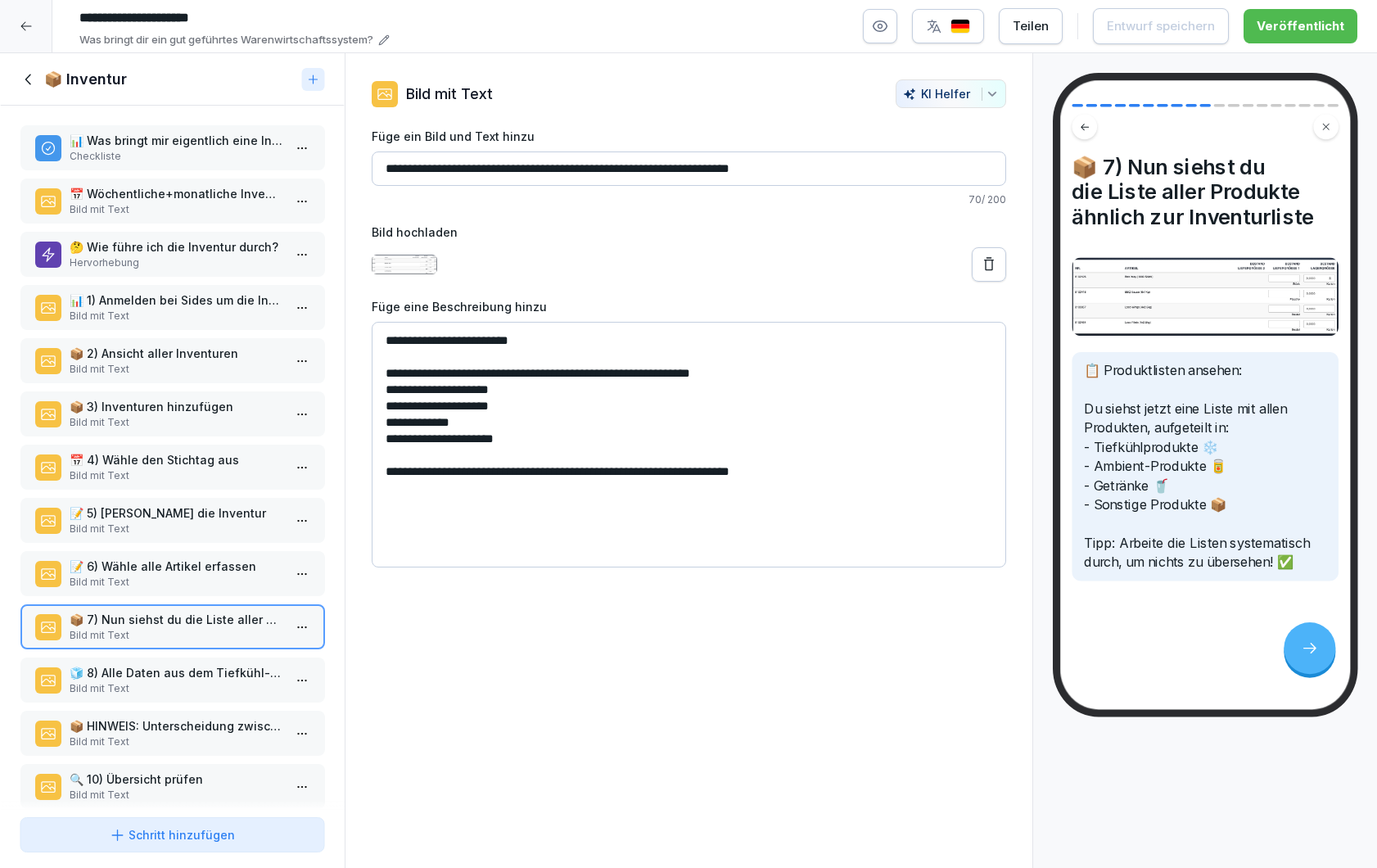
click at [181, 676] on p "🧊 8) Alle Daten aus dem Tiefkühl-Lager eingeben" at bounding box center [176, 672] width 213 height 17
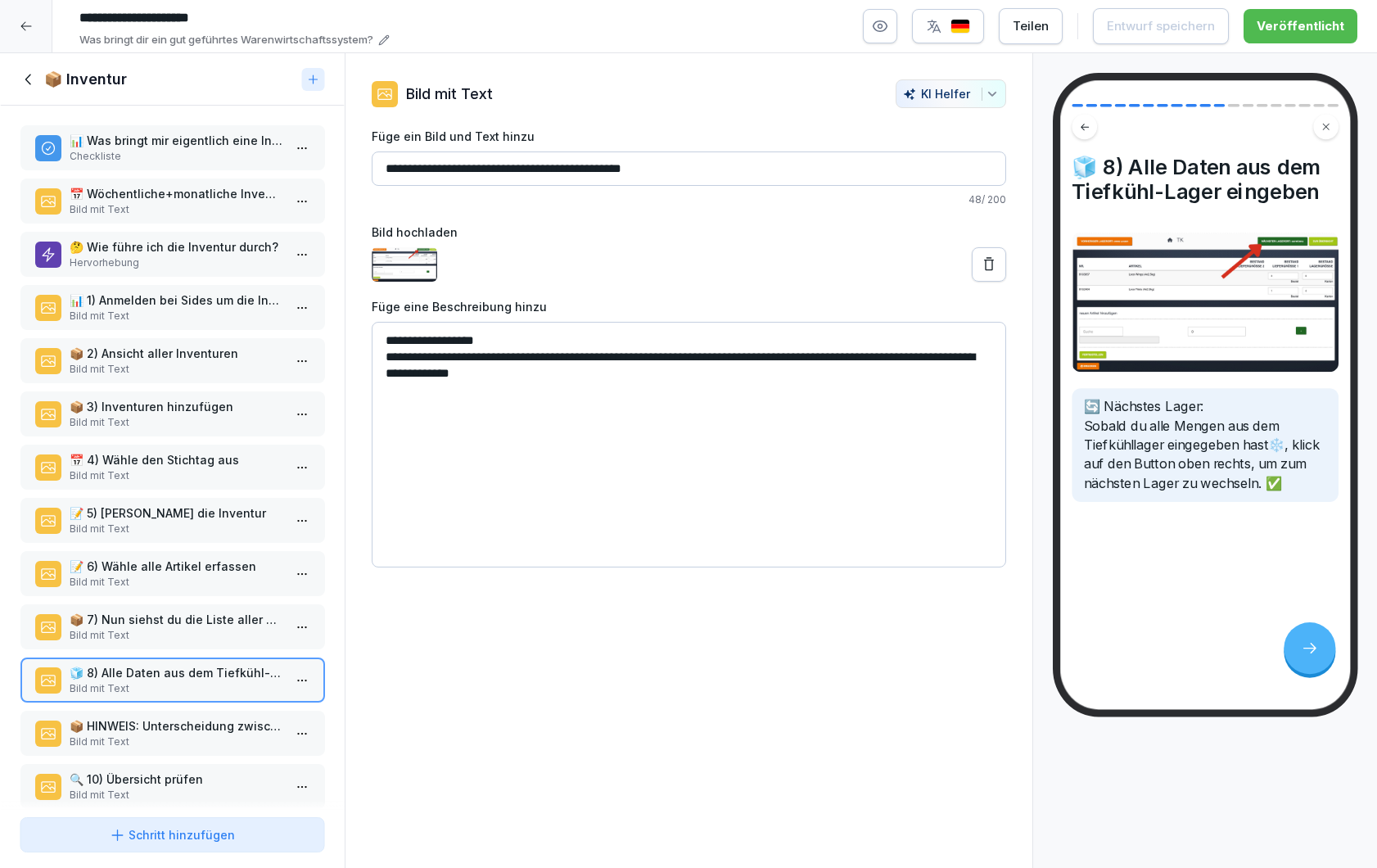
scroll to position [1, 0]
click at [181, 727] on p "📦 HINWEIS: Unterscheidung zwischen Karton und Stück" at bounding box center [176, 725] width 213 height 17
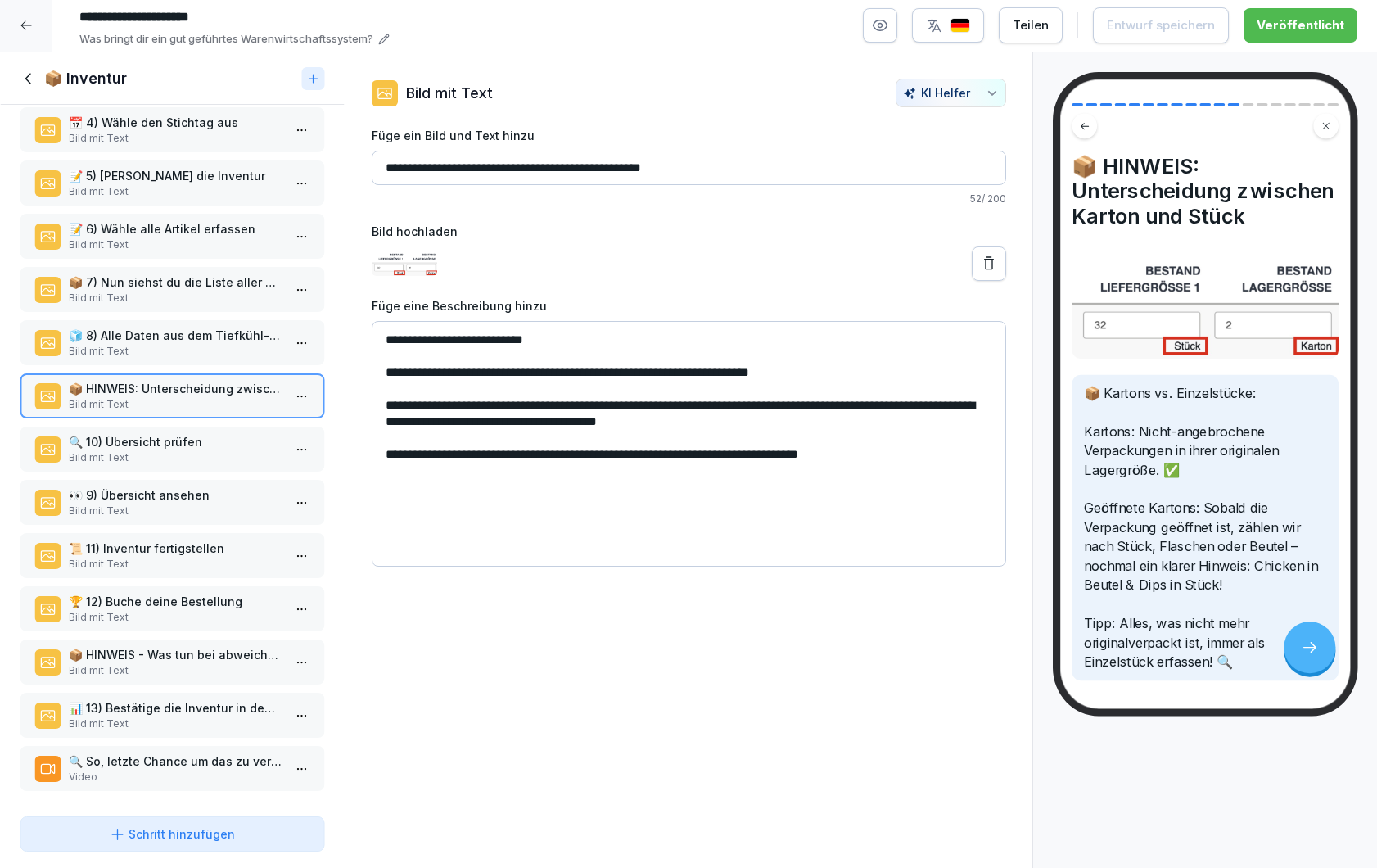
scroll to position [337, 0]
click at [181, 714] on p "📊 13) Bestätige die Inventur in dem du sie nun final buchst" at bounding box center [176, 707] width 213 height 17
